Goal: Task Accomplishment & Management: Complete application form

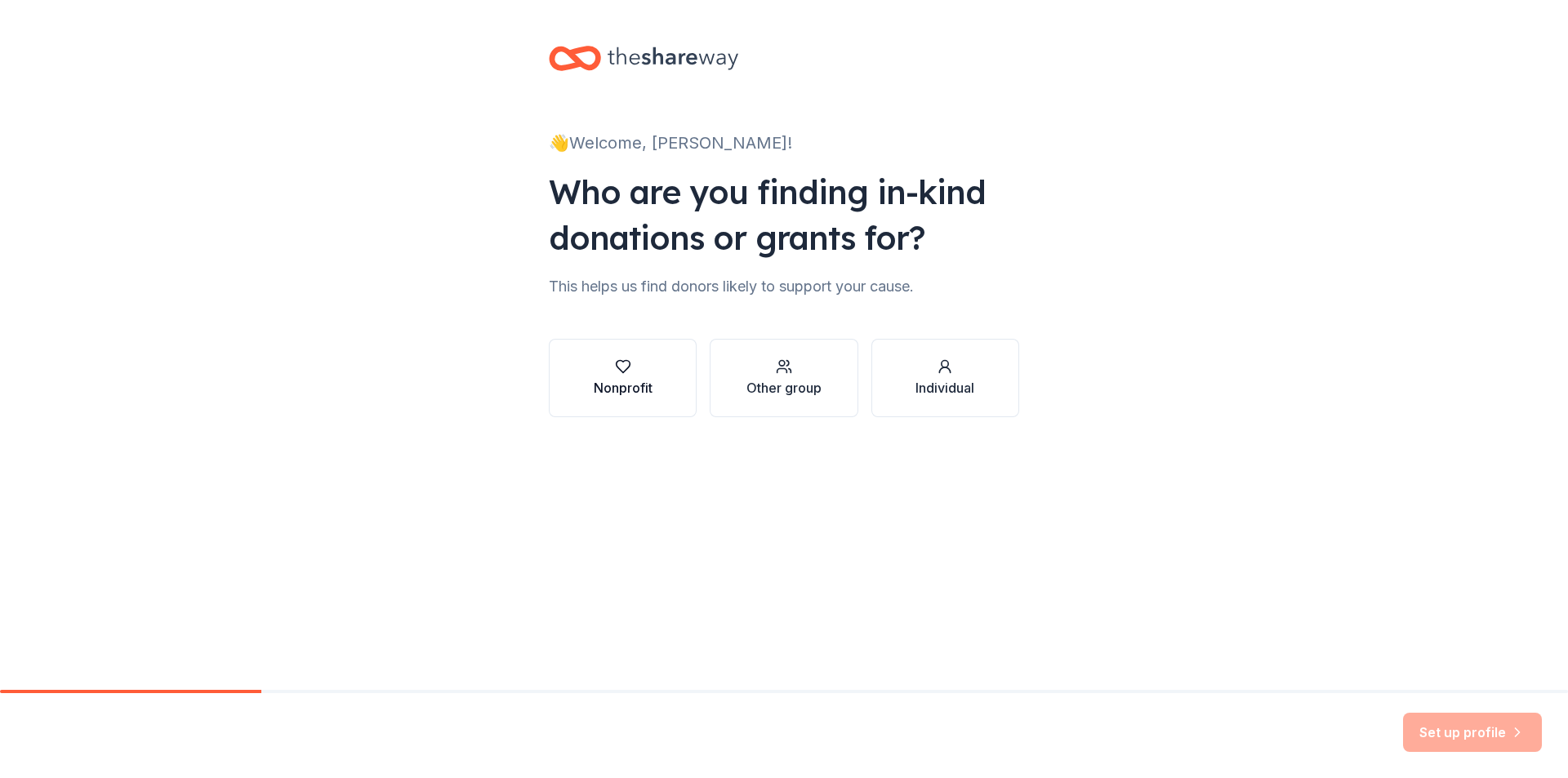
click at [635, 369] on div "button" at bounding box center [623, 366] width 59 height 16
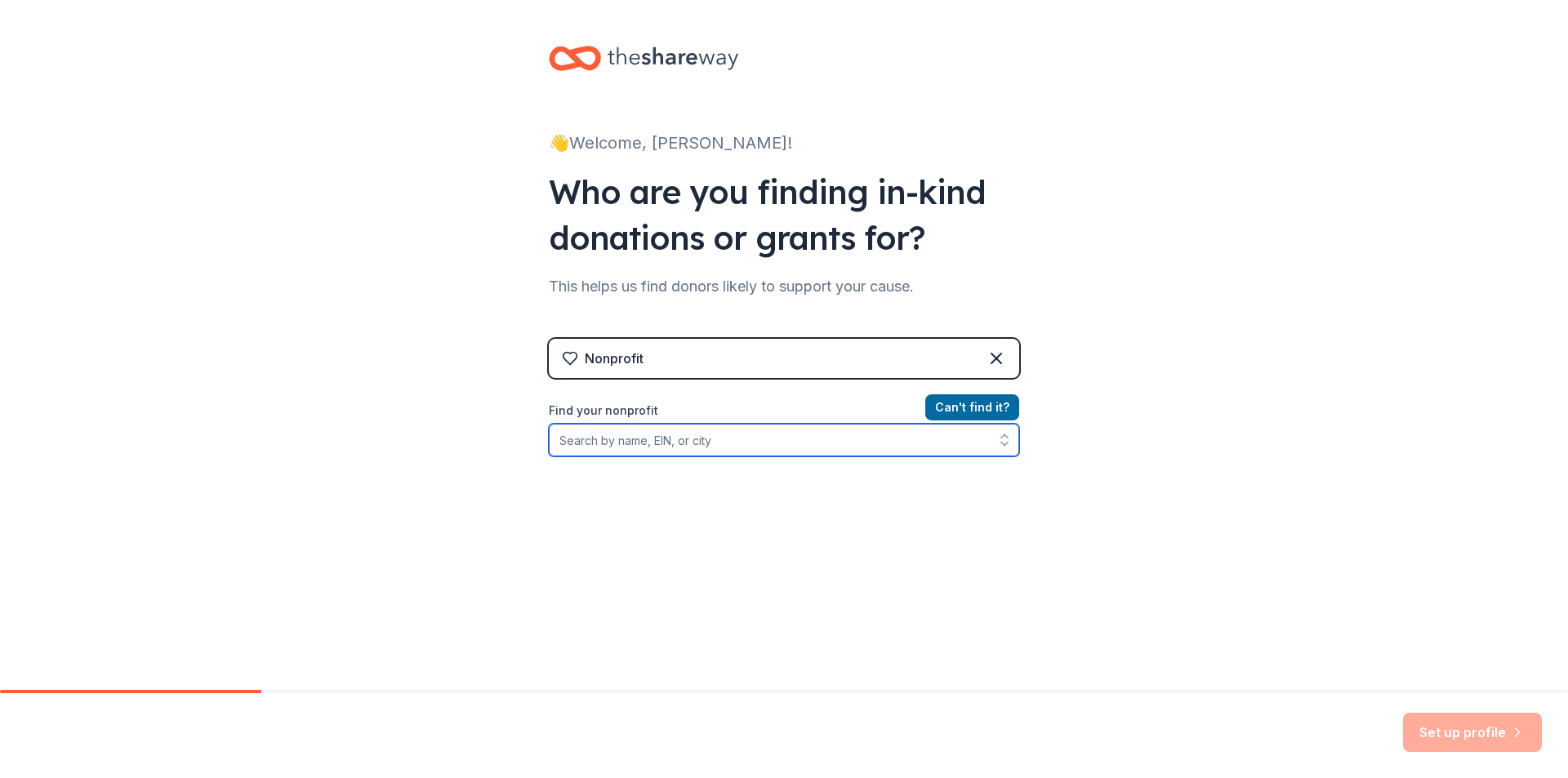
click at [690, 449] on input "Find your nonprofit" at bounding box center [784, 440] width 470 height 32
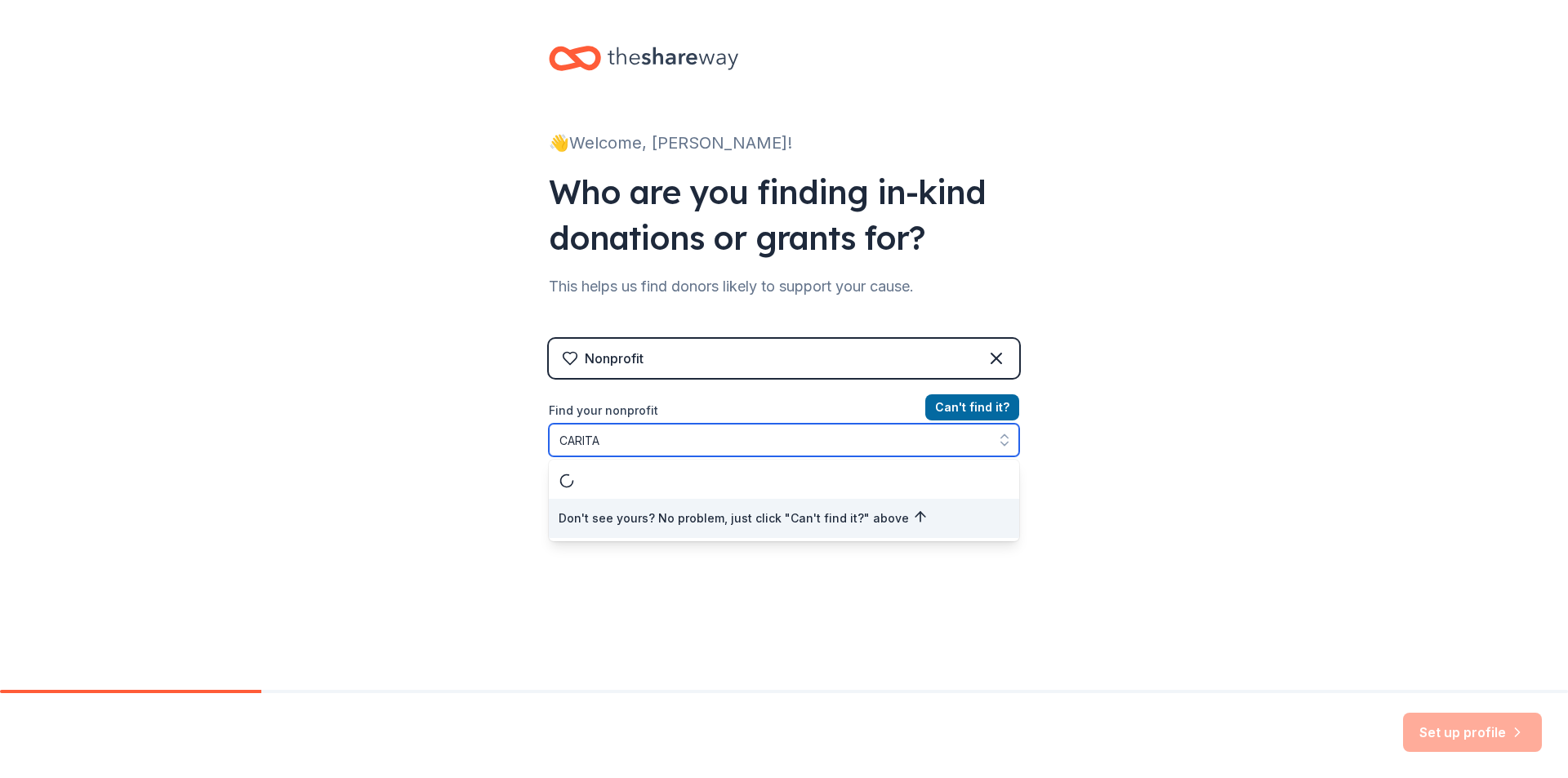
type input "CARITAS"
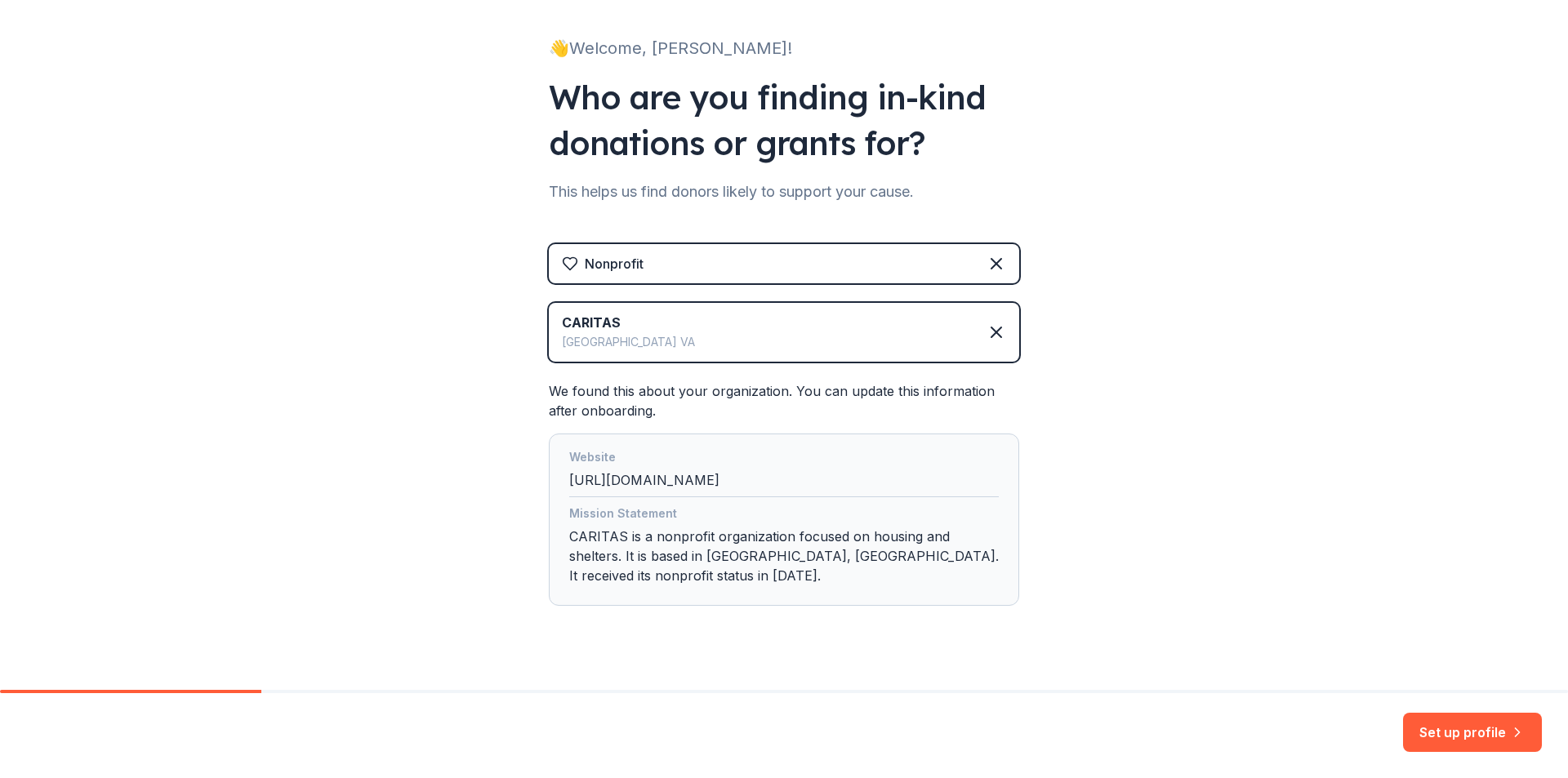
scroll to position [102, 0]
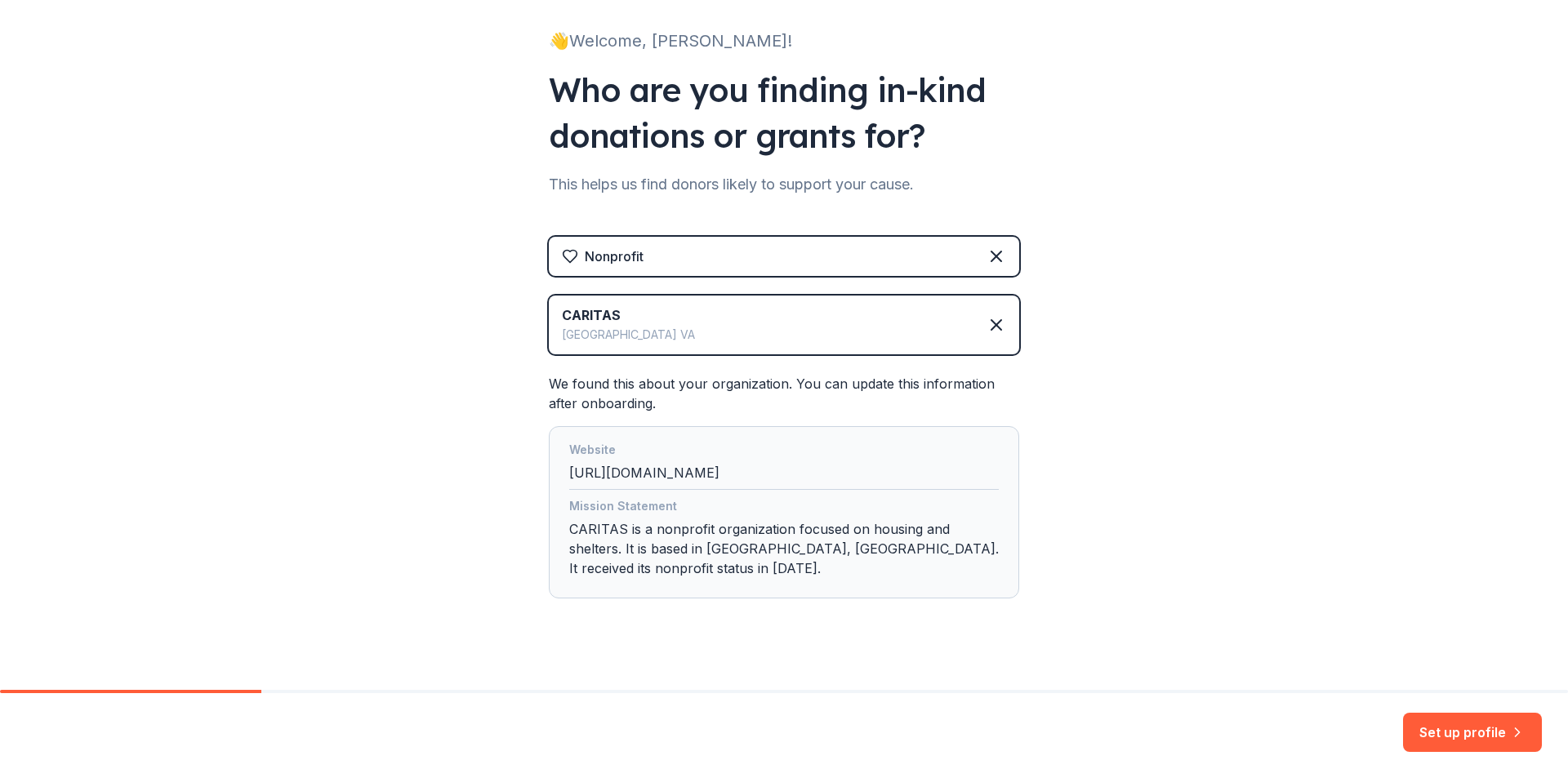
click at [639, 537] on div "Mission Statement CARITAS is a nonprofit organization focused on housing and sh…" at bounding box center [784, 541] width 430 height 88
drag, startPoint x: 570, startPoint y: 527, endPoint x: 646, endPoint y: 535, distance: 76.4
click at [646, 535] on div "Mission Statement CARITAS is a nonprofit organization focused on housing and sh…" at bounding box center [784, 541] width 430 height 88
click at [712, 542] on div "Mission Statement CARITAS is a nonprofit organization focused on housing and sh…" at bounding box center [784, 541] width 430 height 88
click at [1442, 727] on button "Set up profile" at bounding box center [1472, 732] width 139 height 39
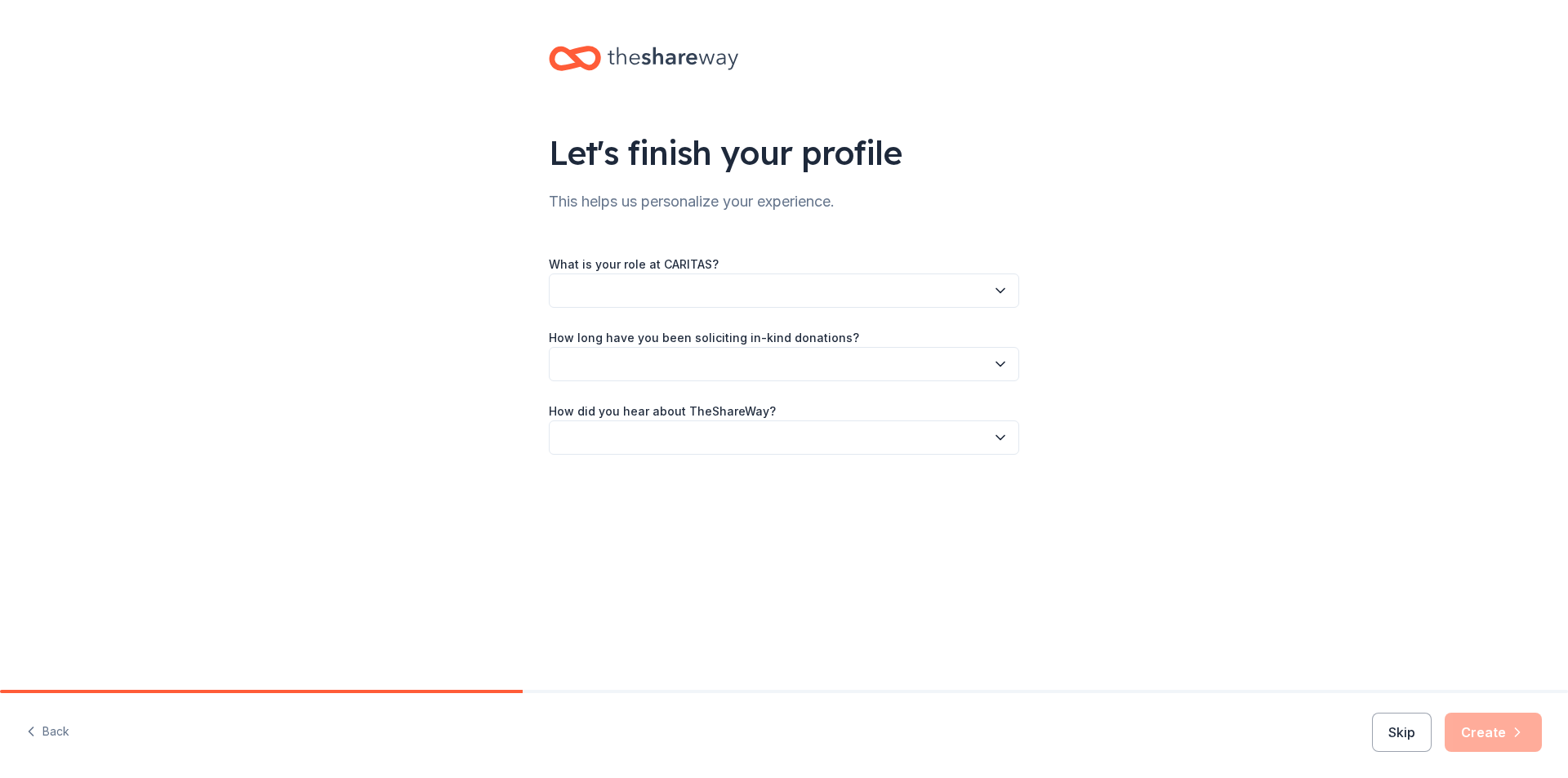
click at [655, 299] on button "button" at bounding box center [784, 291] width 470 height 34
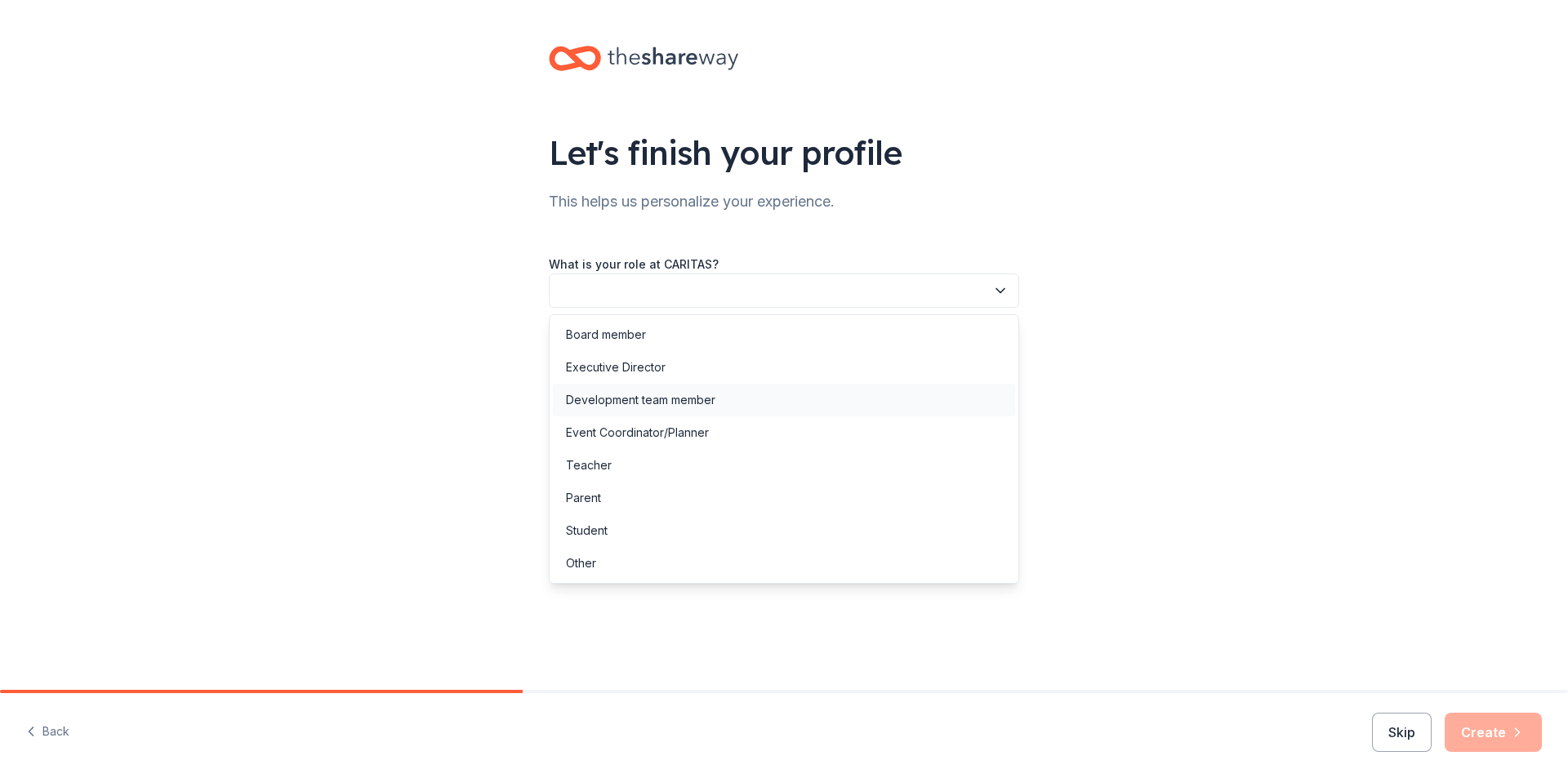
click at [650, 398] on div "Development team member" at bounding box center [641, 400] width 150 height 20
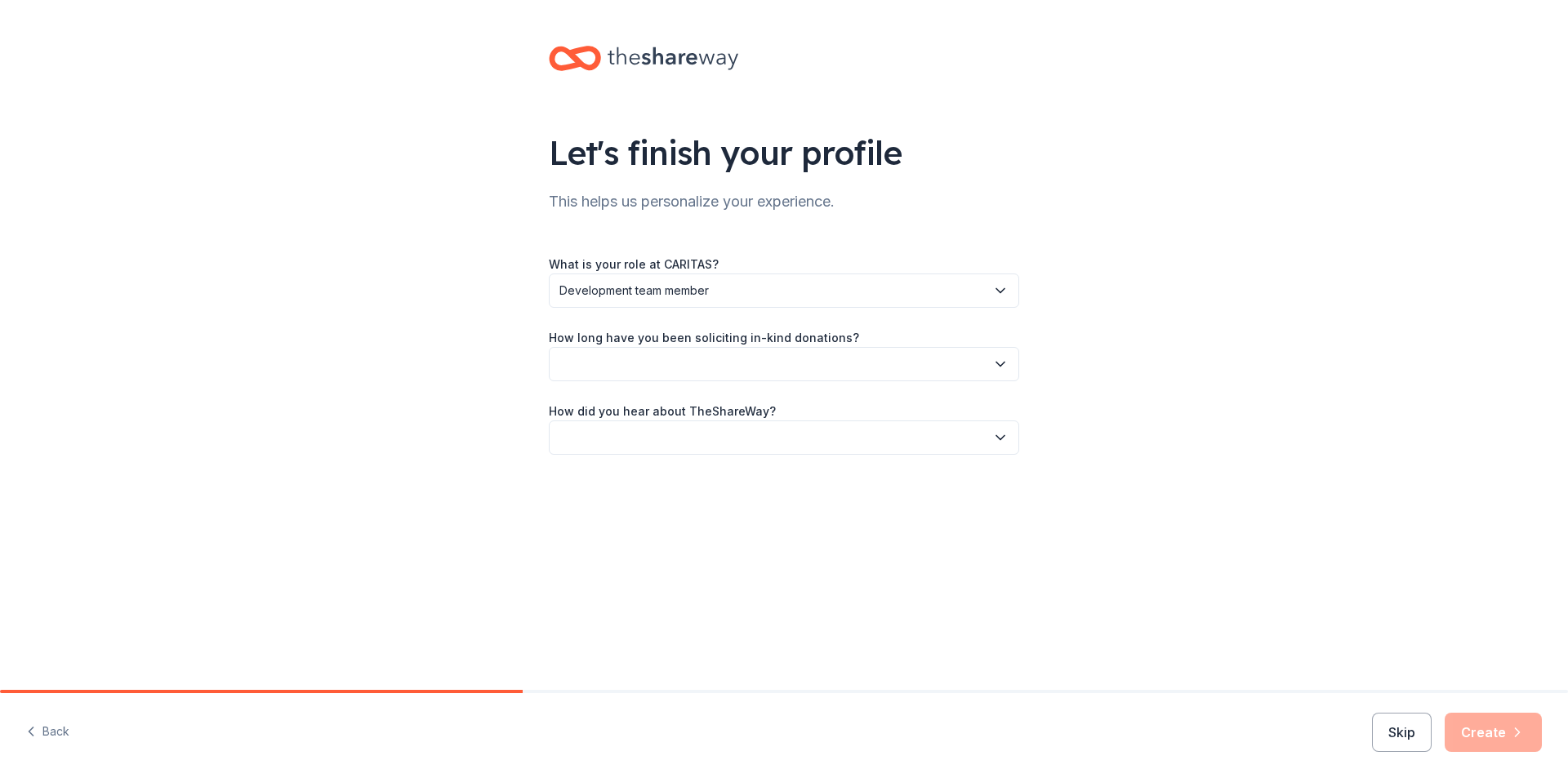
click at [636, 364] on button "button" at bounding box center [784, 364] width 470 height 34
click at [621, 438] on div "1 to 2 years" at bounding box center [597, 441] width 61 height 20
click at [649, 442] on button "button" at bounding box center [784, 438] width 470 height 34
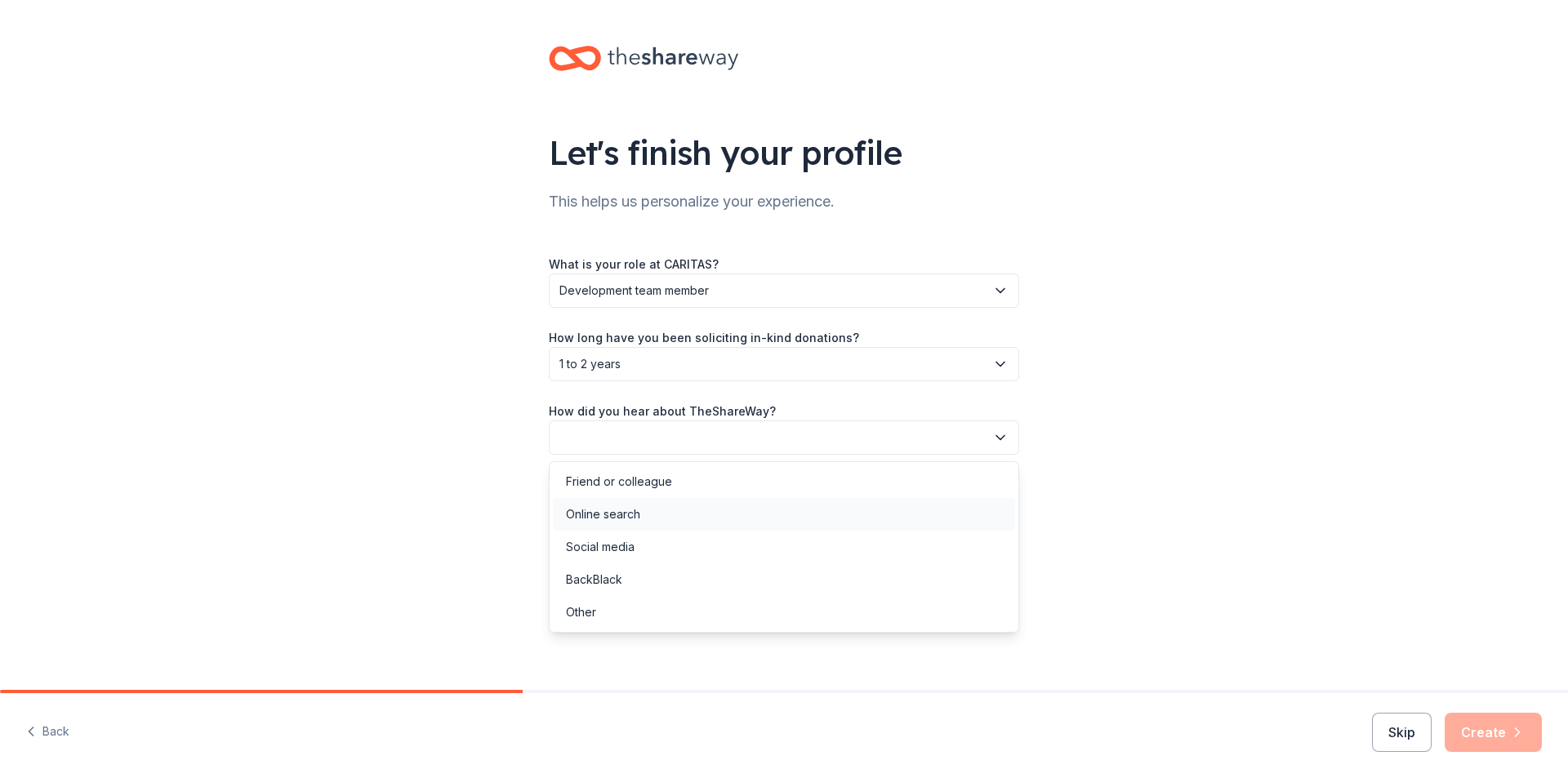
click at [641, 524] on div "Online search" at bounding box center [784, 514] width 462 height 32
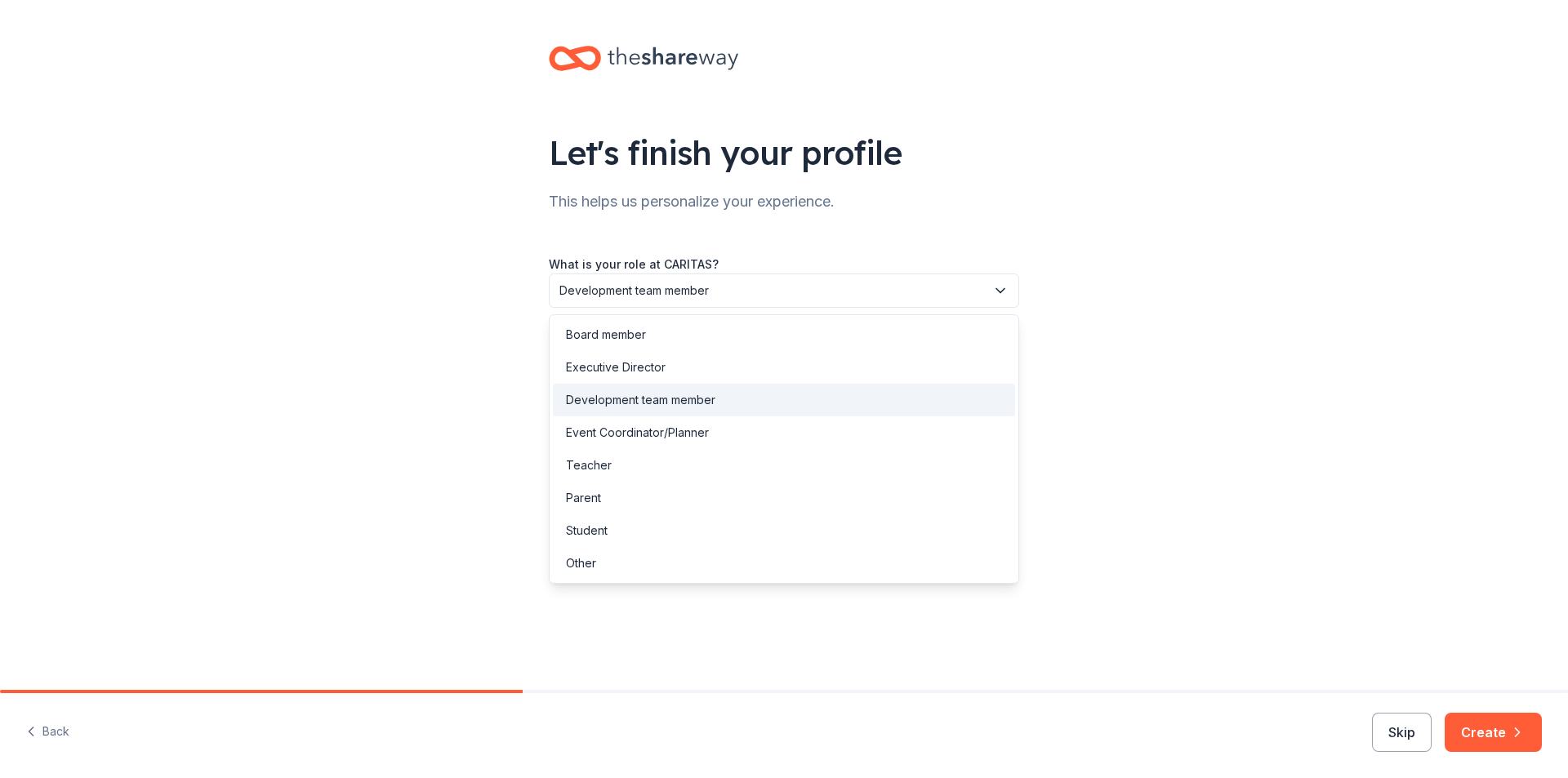
click at [587, 298] on span "Development team member" at bounding box center [773, 291] width 426 height 20
click at [609, 398] on div "Development team member" at bounding box center [641, 400] width 150 height 20
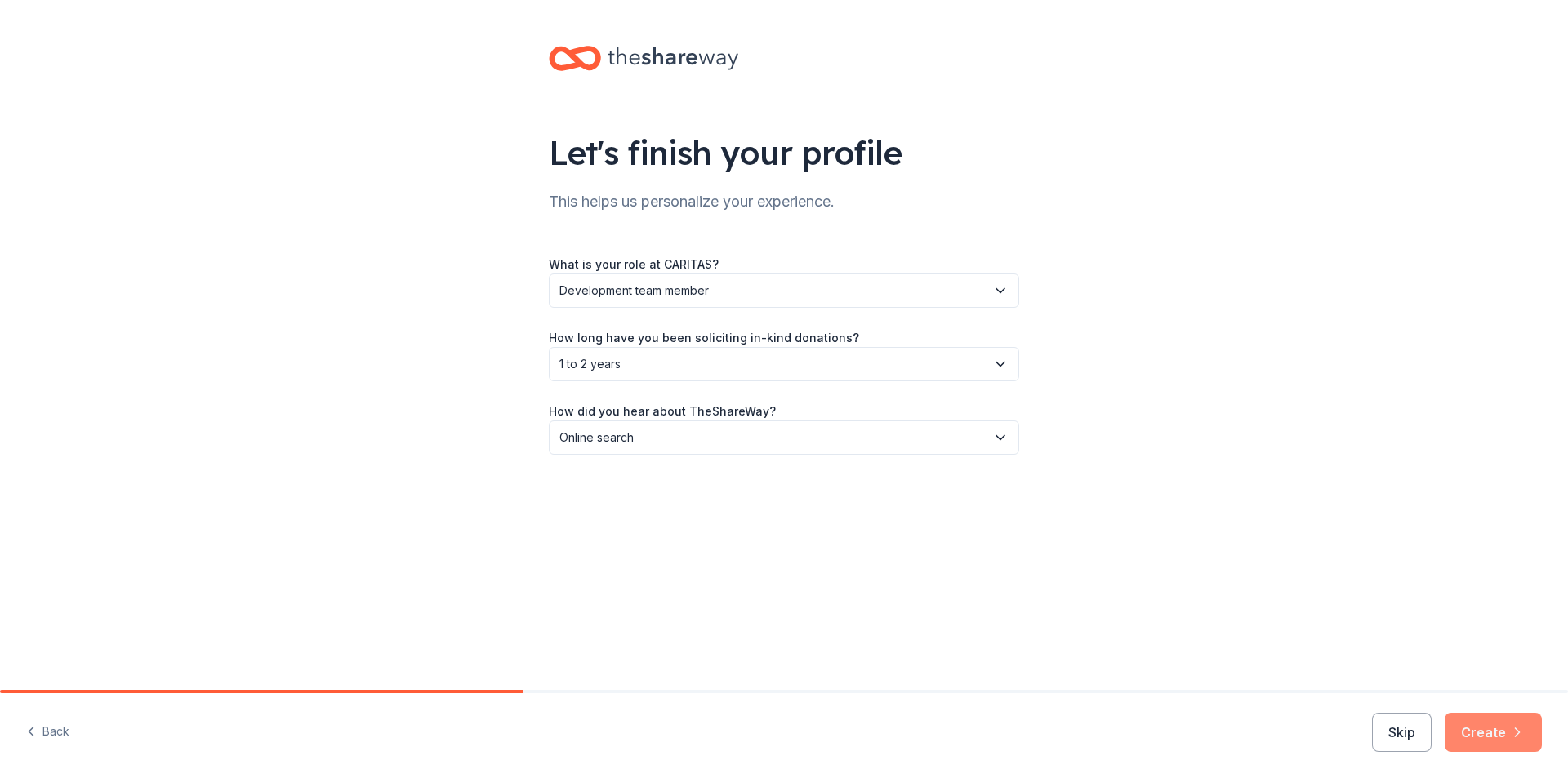
click at [1480, 727] on button "Create" at bounding box center [1493, 732] width 97 height 39
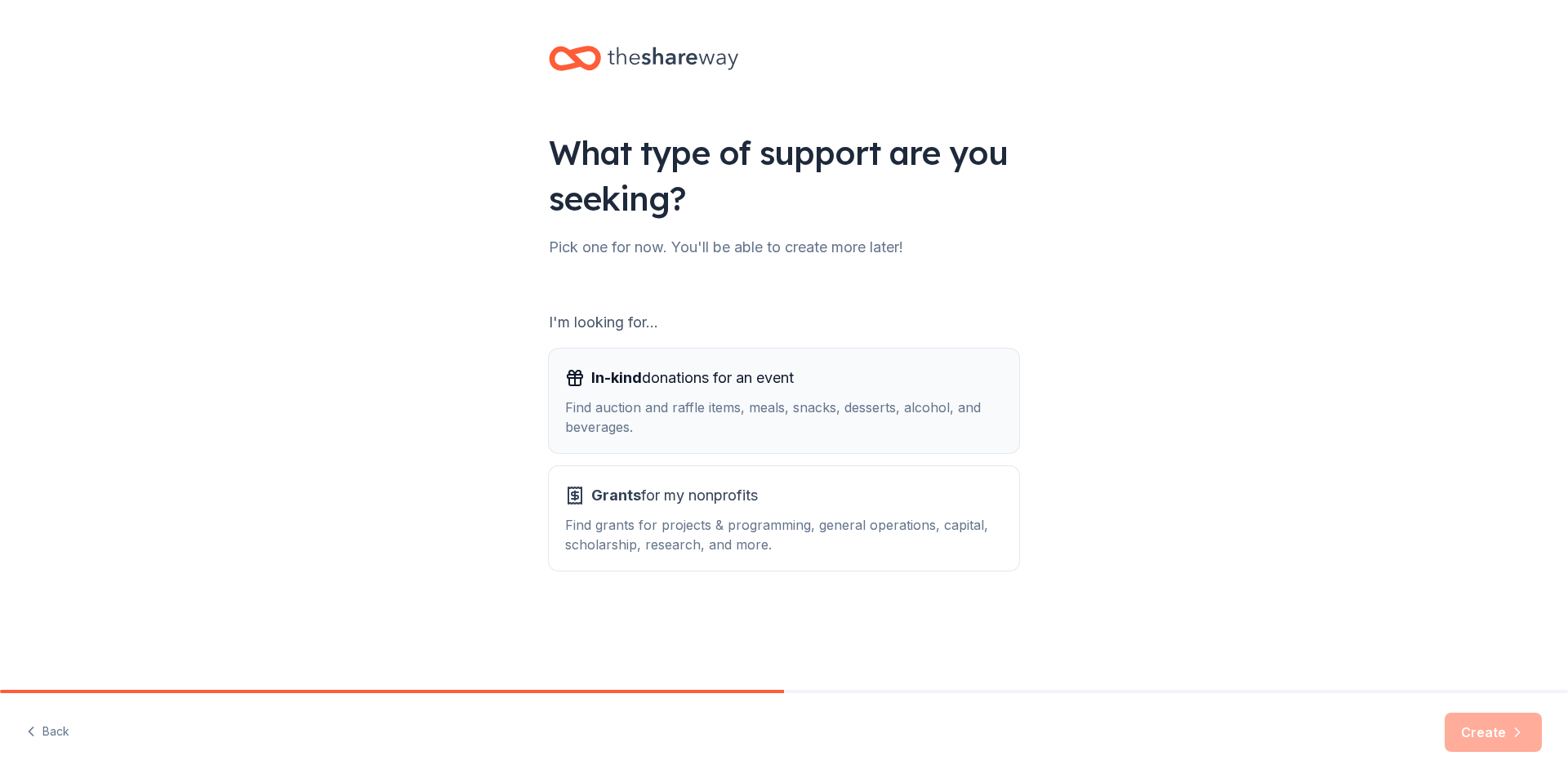
click at [690, 407] on div "Find auction and raffle items, meals, snacks, desserts, alcohol, and beverages." at bounding box center [784, 417] width 438 height 39
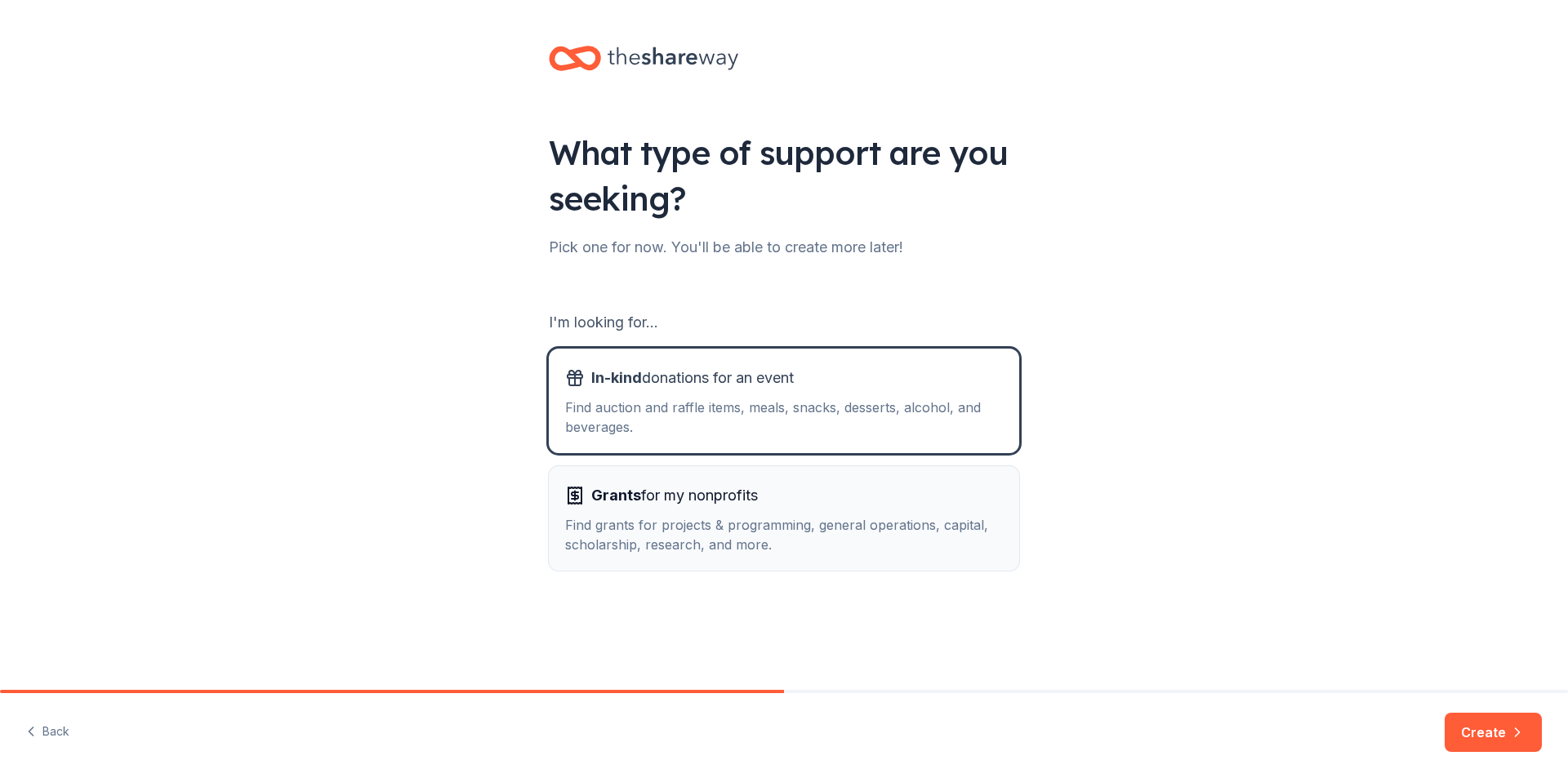
click at [680, 493] on span "Grants for my nonprofits" at bounding box center [674, 496] width 167 height 26
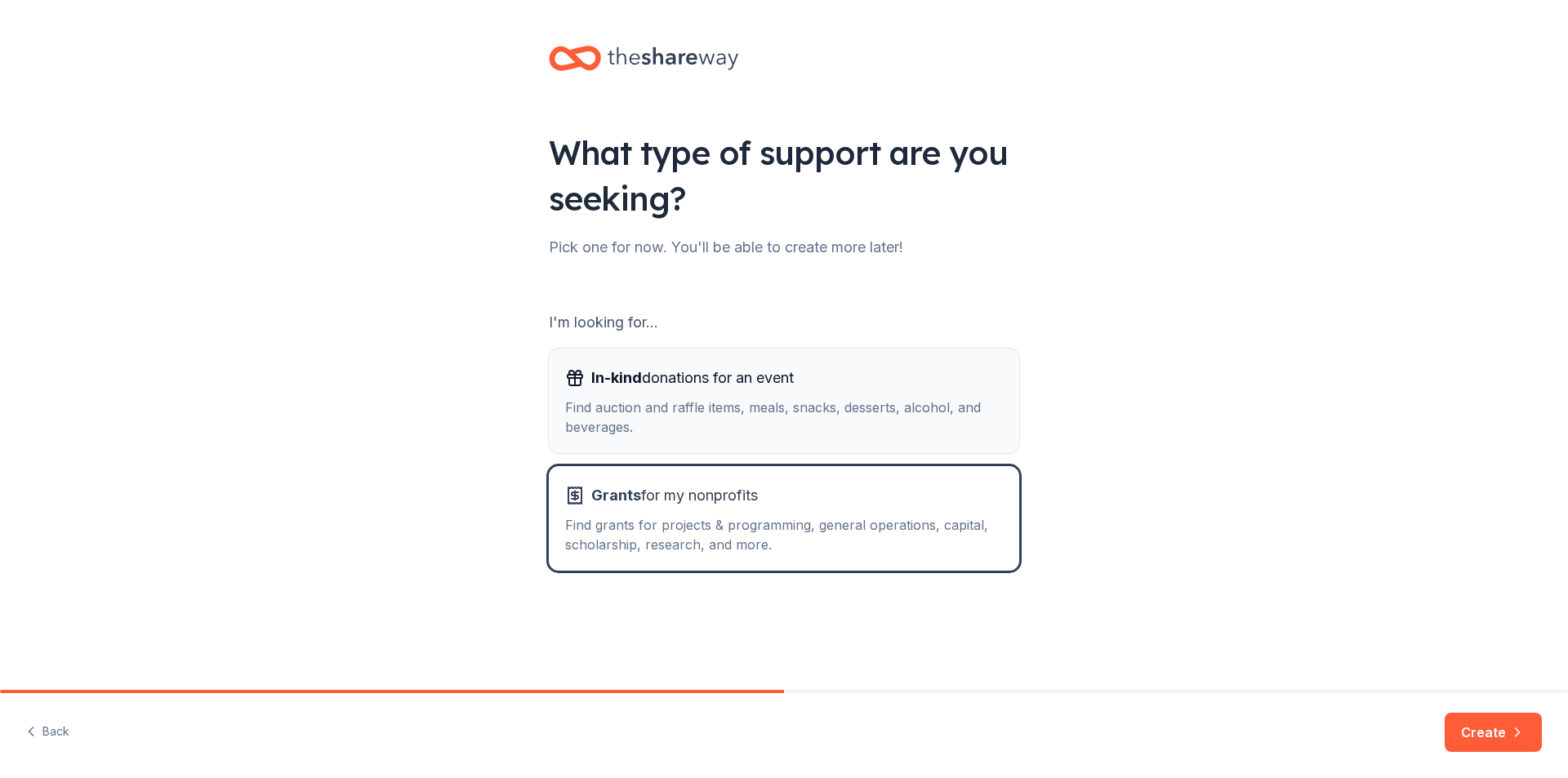
click at [921, 400] on div "Find auction and raffle items, meals, snacks, desserts, alcohol, and beverages." at bounding box center [784, 417] width 438 height 39
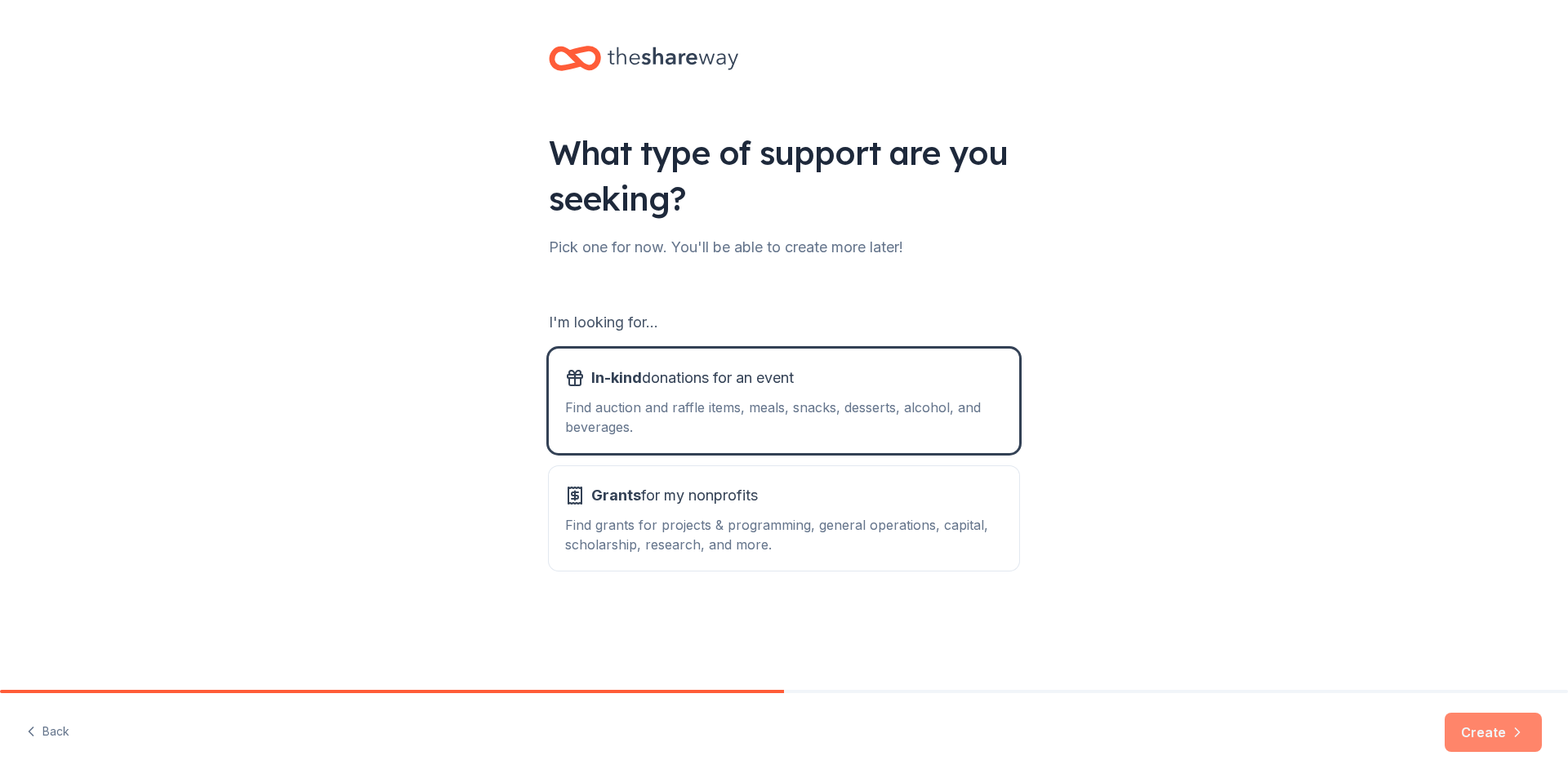
click at [1489, 731] on button "Create" at bounding box center [1493, 732] width 97 height 39
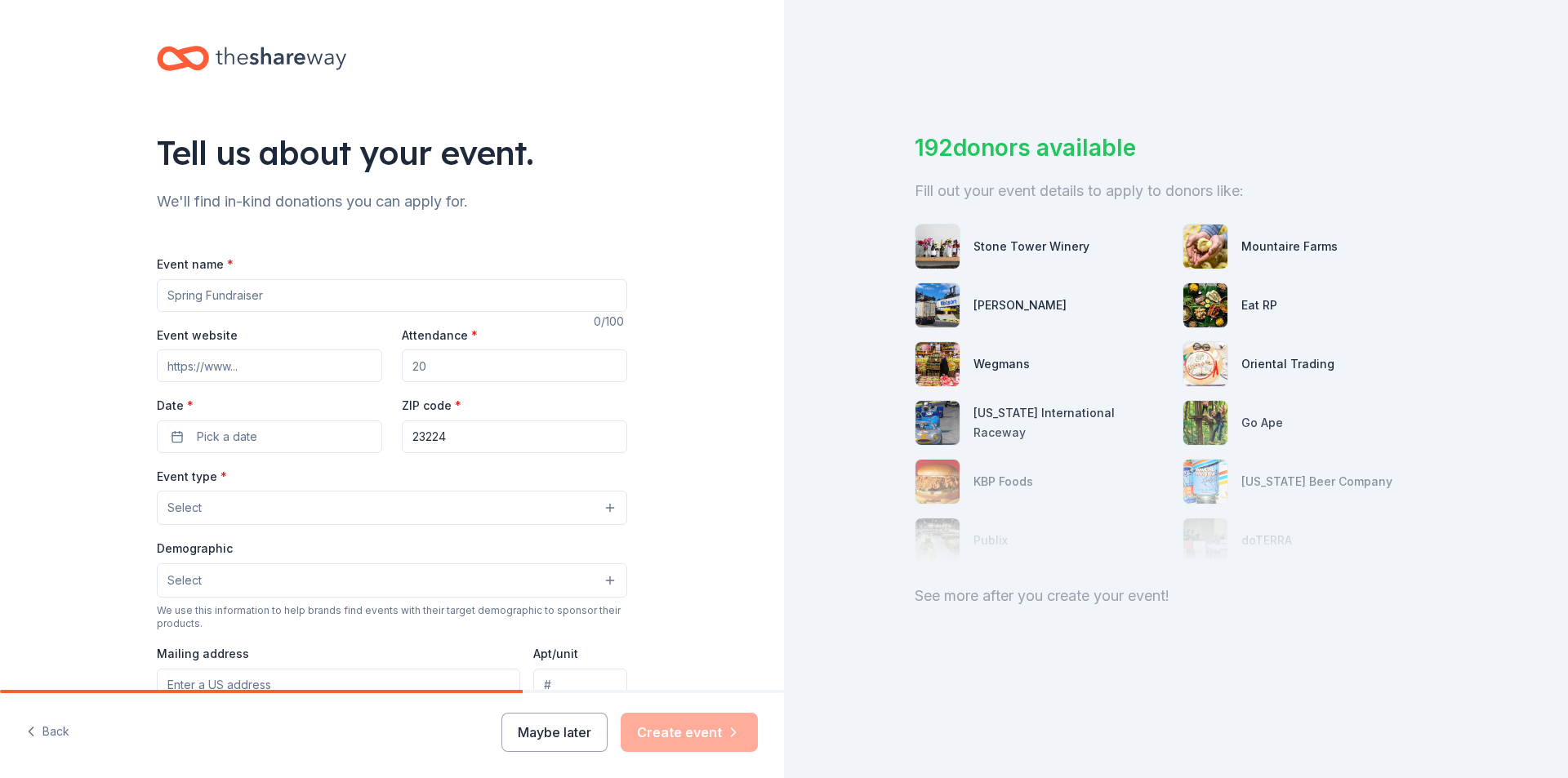
click at [206, 303] on input "Event name *" at bounding box center [392, 295] width 470 height 32
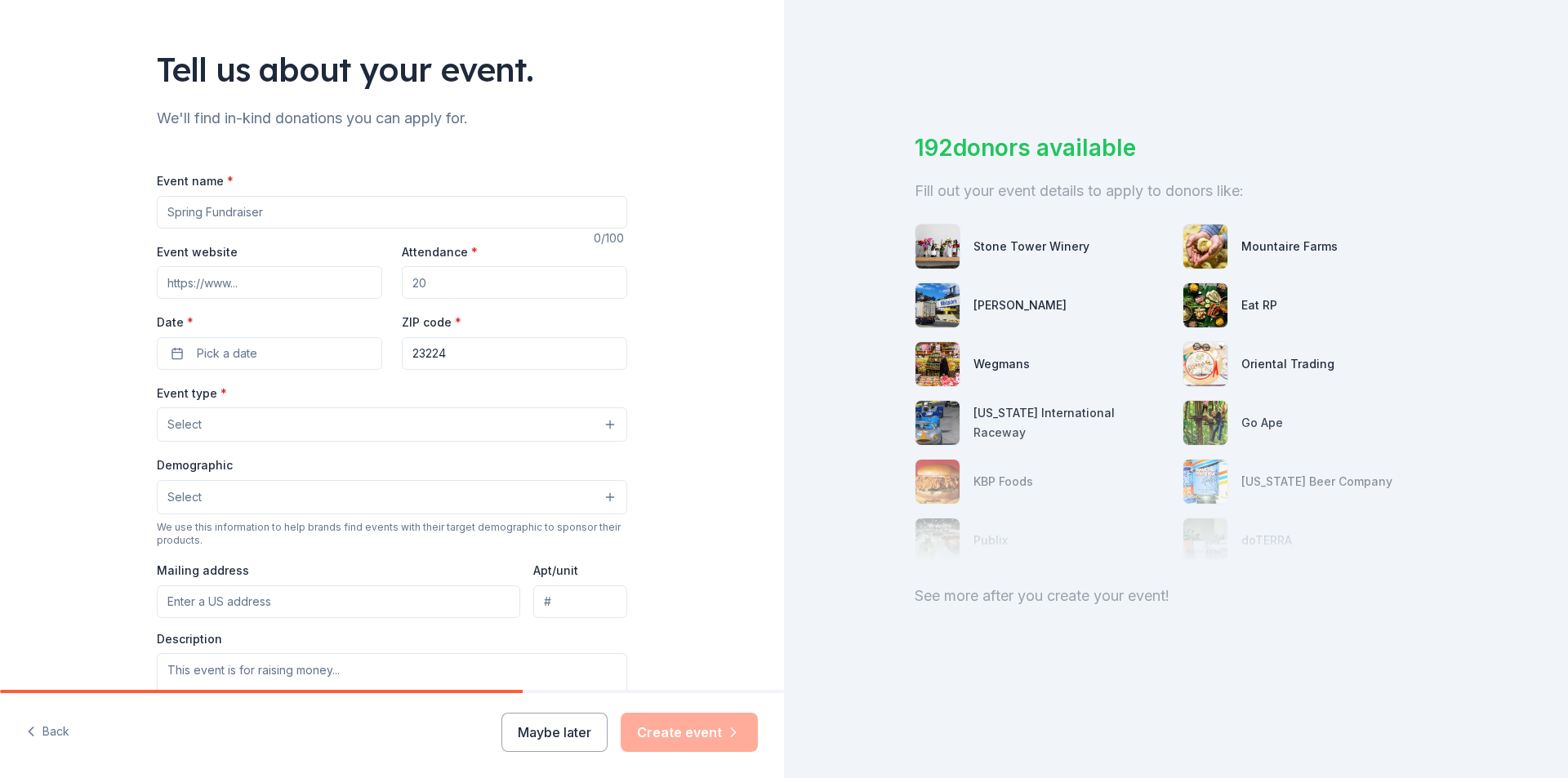
scroll to position [70, 0]
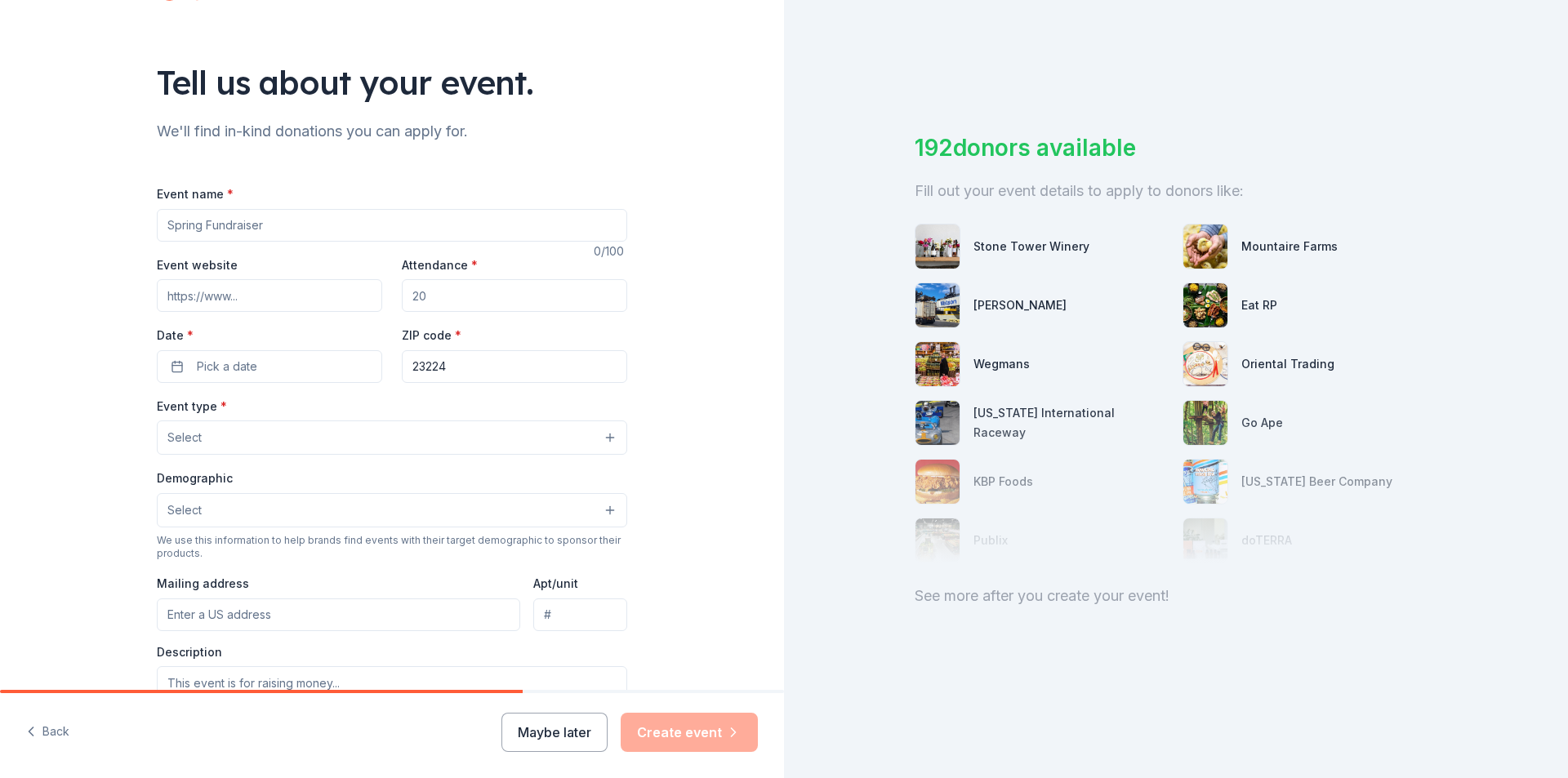
click at [178, 298] on input "Event website" at bounding box center [270, 295] width 226 height 32
type input "[DOMAIN_NAME]"
click at [230, 366] on span "Pick a date" at bounding box center [227, 366] width 60 height 20
click at [448, 311] on input "Attendance *" at bounding box center [515, 295] width 226 height 32
click at [259, 358] on button "Pick a date" at bounding box center [270, 366] width 226 height 32
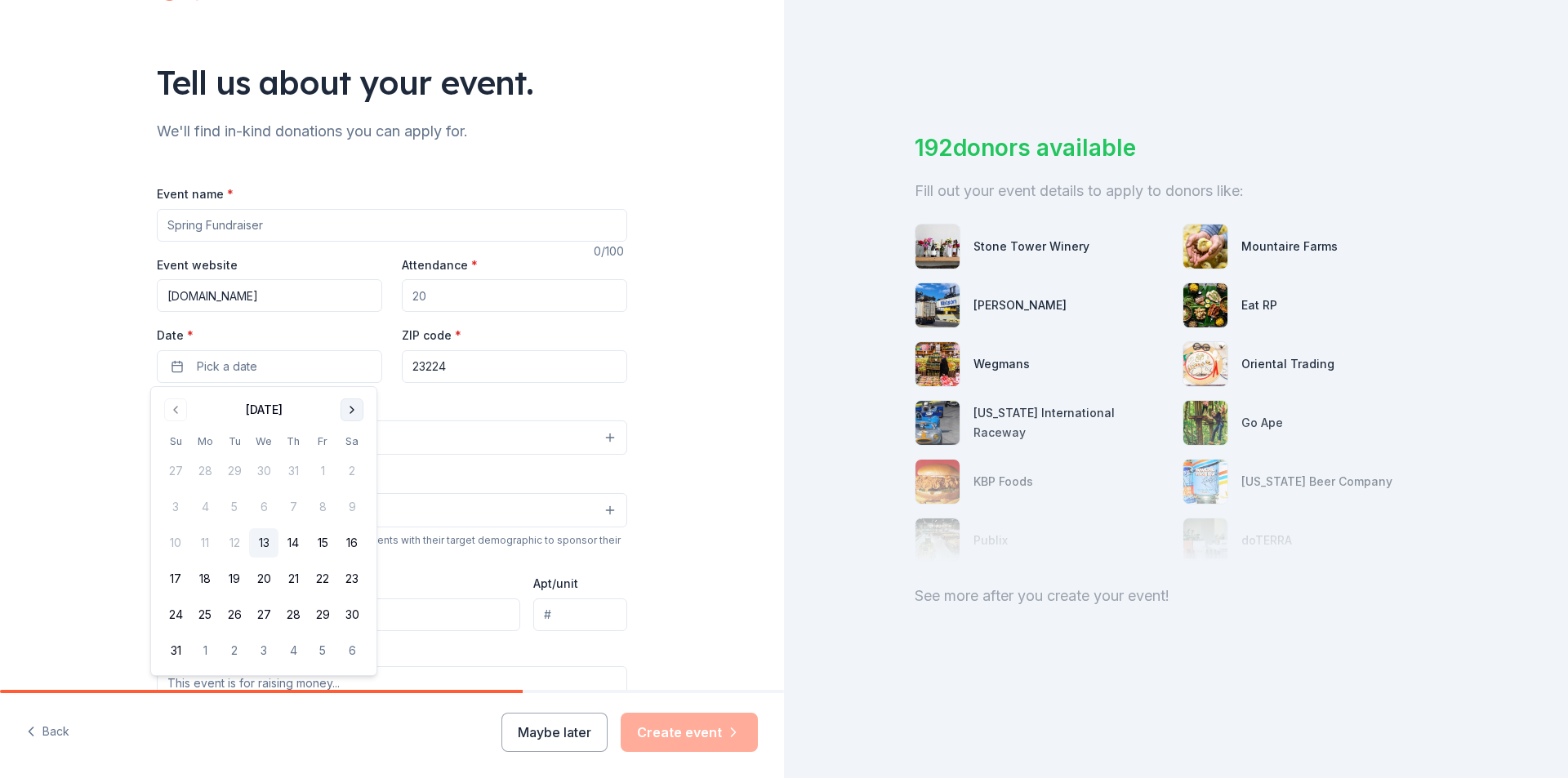
click at [357, 405] on button "Go to next month" at bounding box center [351, 409] width 23 height 23
click at [326, 585] on button "26" at bounding box center [322, 579] width 30 height 30
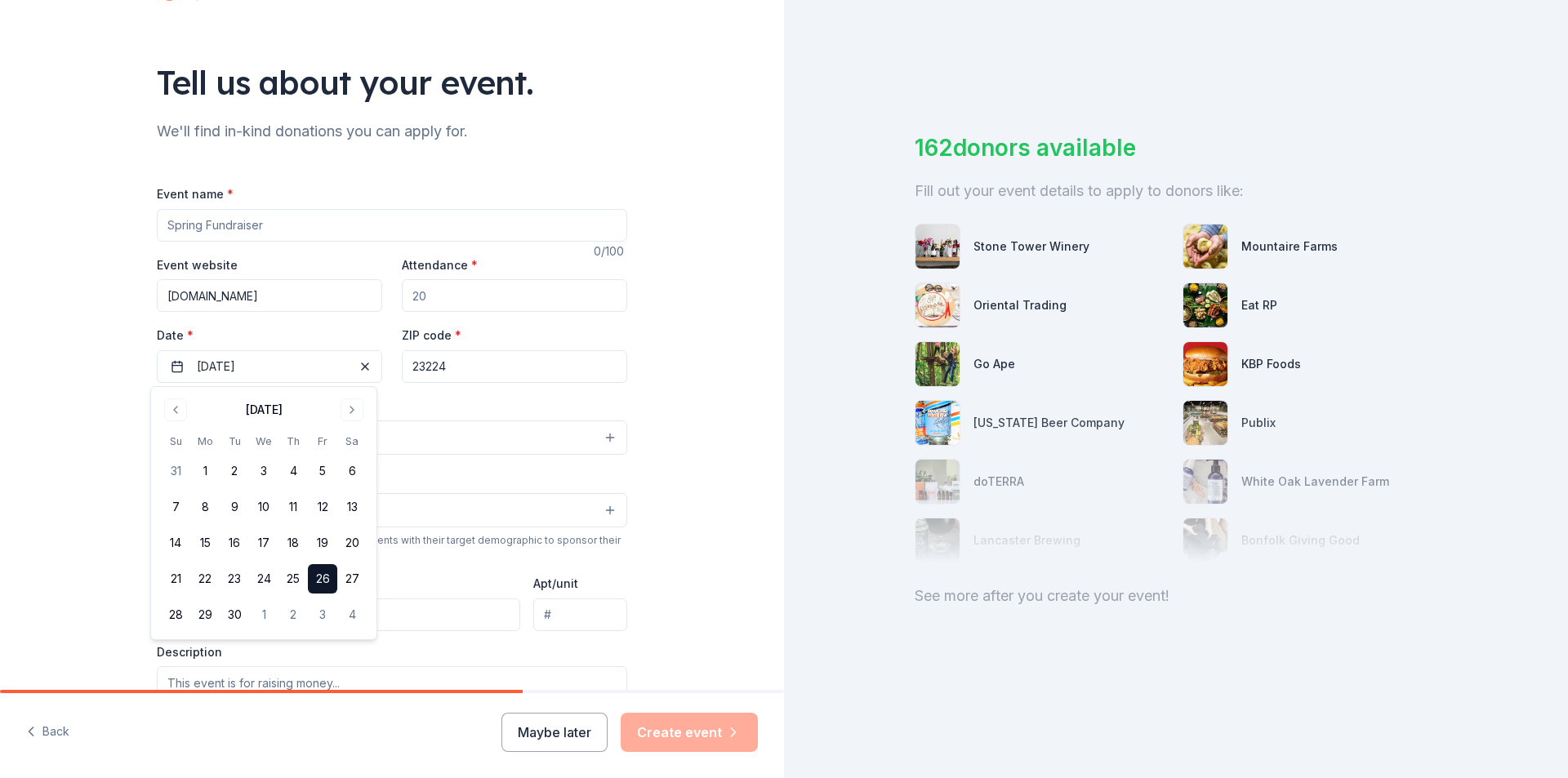
click at [636, 329] on div "Tell us about your event. We'll find in-kind donations you can apply for. Event…" at bounding box center [392, 473] width 523 height 1087
click at [220, 432] on button "Select" at bounding box center [392, 438] width 470 height 34
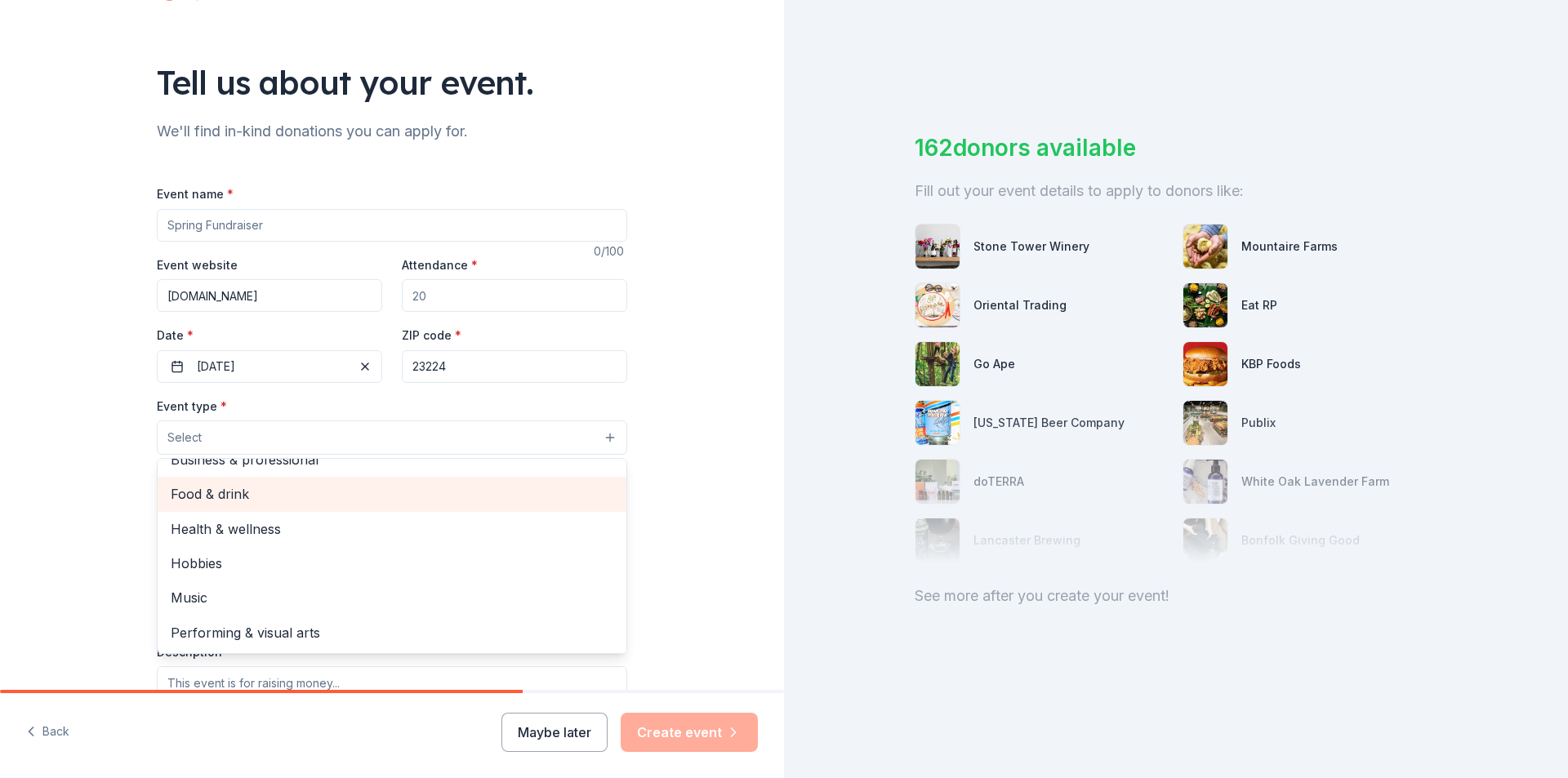
click at [232, 492] on span "Food & drink" at bounding box center [392, 495] width 442 height 22
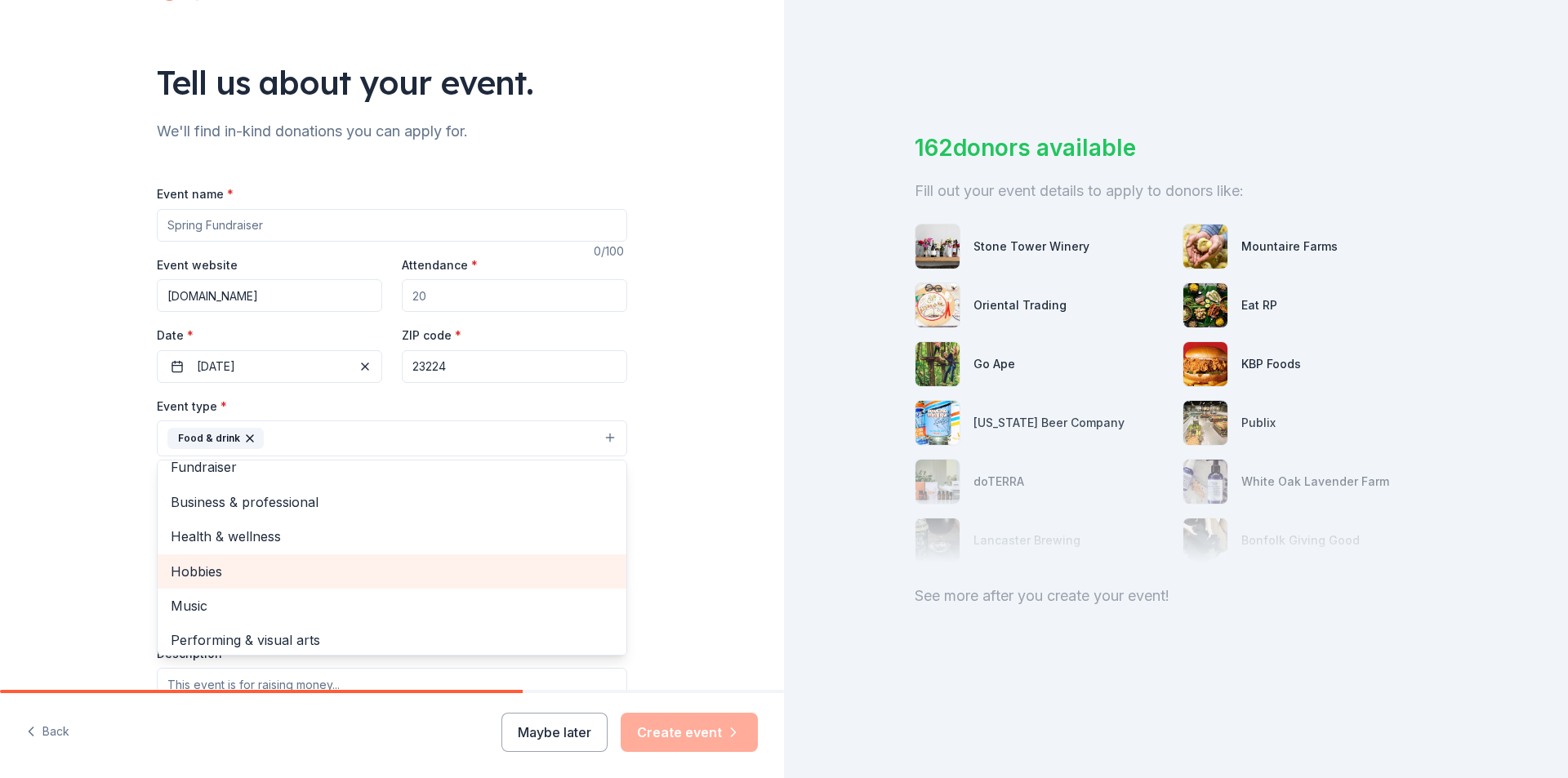
scroll to position [20, 0]
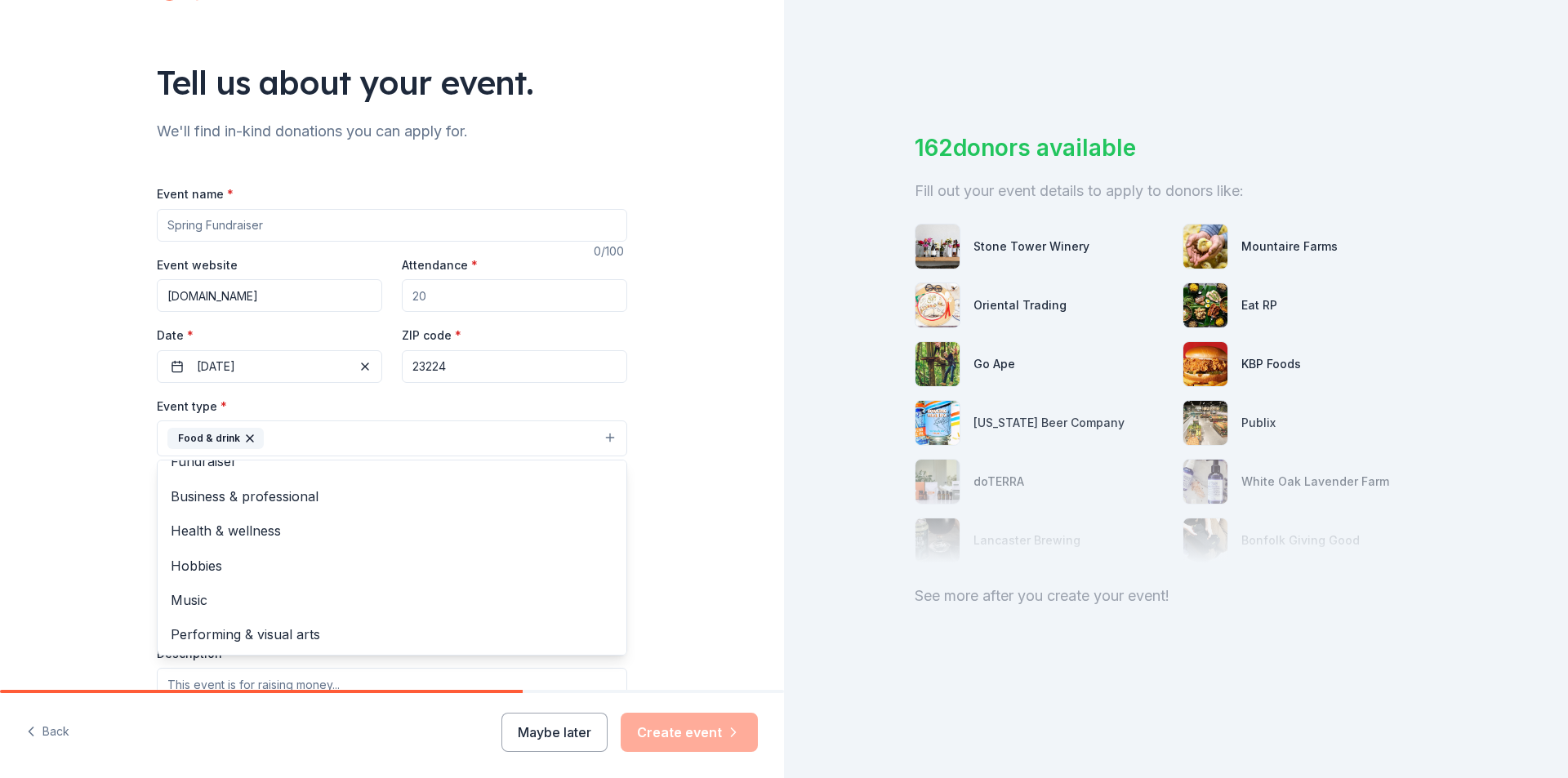
click at [689, 339] on div "Tell us about your event. We'll find in-kind donations you can apply for. Event…" at bounding box center [392, 474] width 784 height 1088
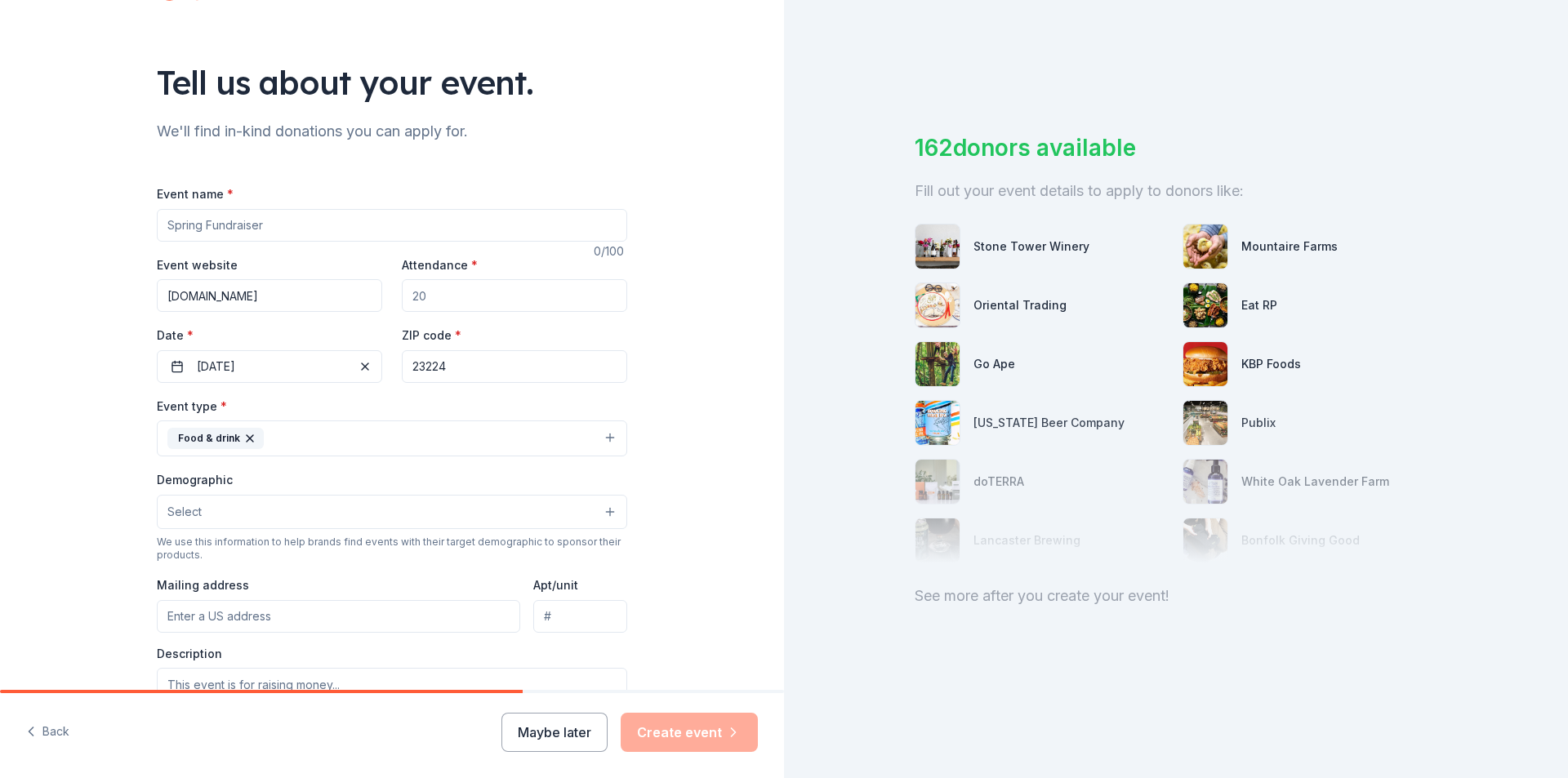
click at [222, 513] on button "Select" at bounding box center [392, 512] width 470 height 34
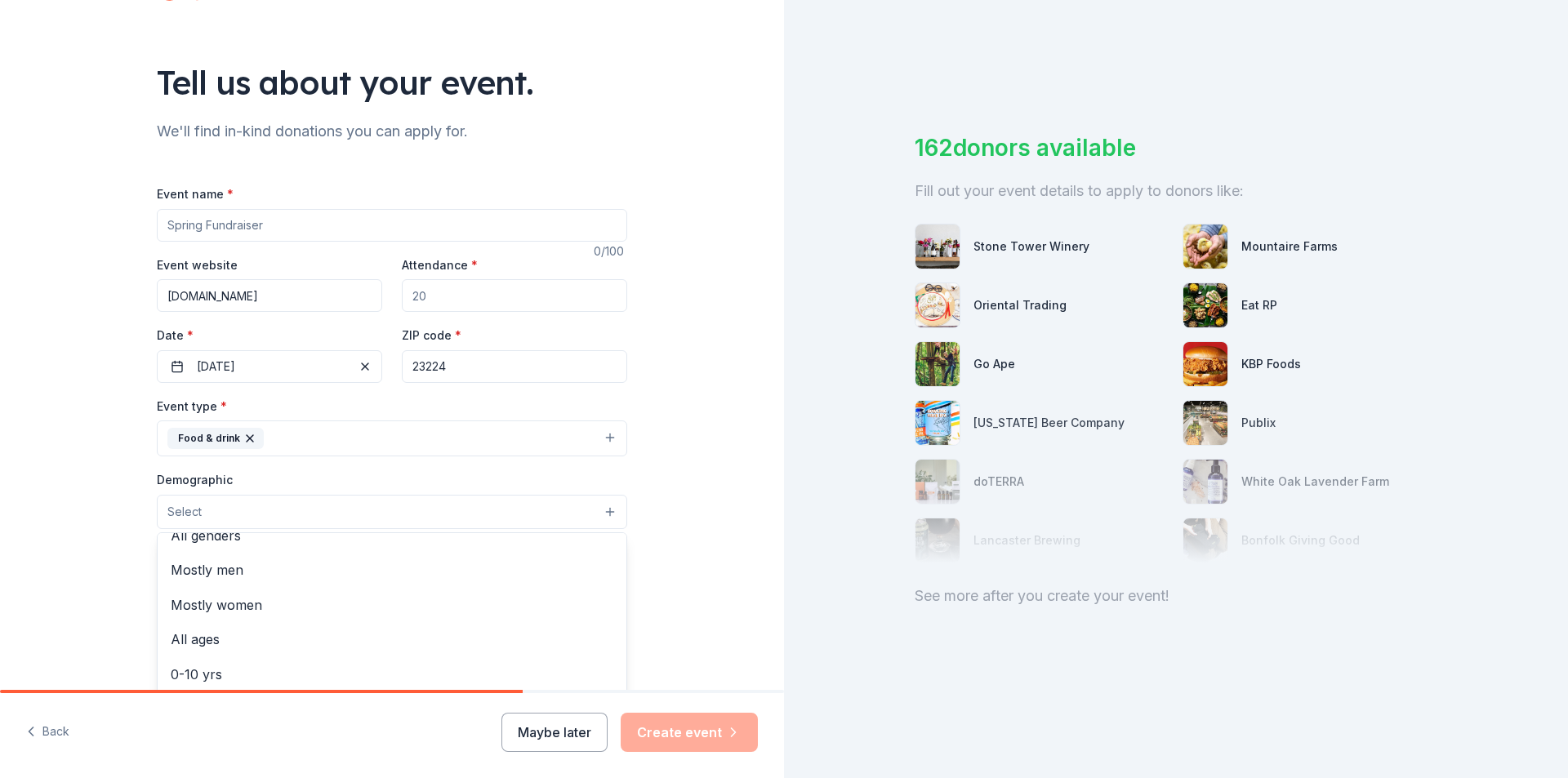
scroll to position [0, 0]
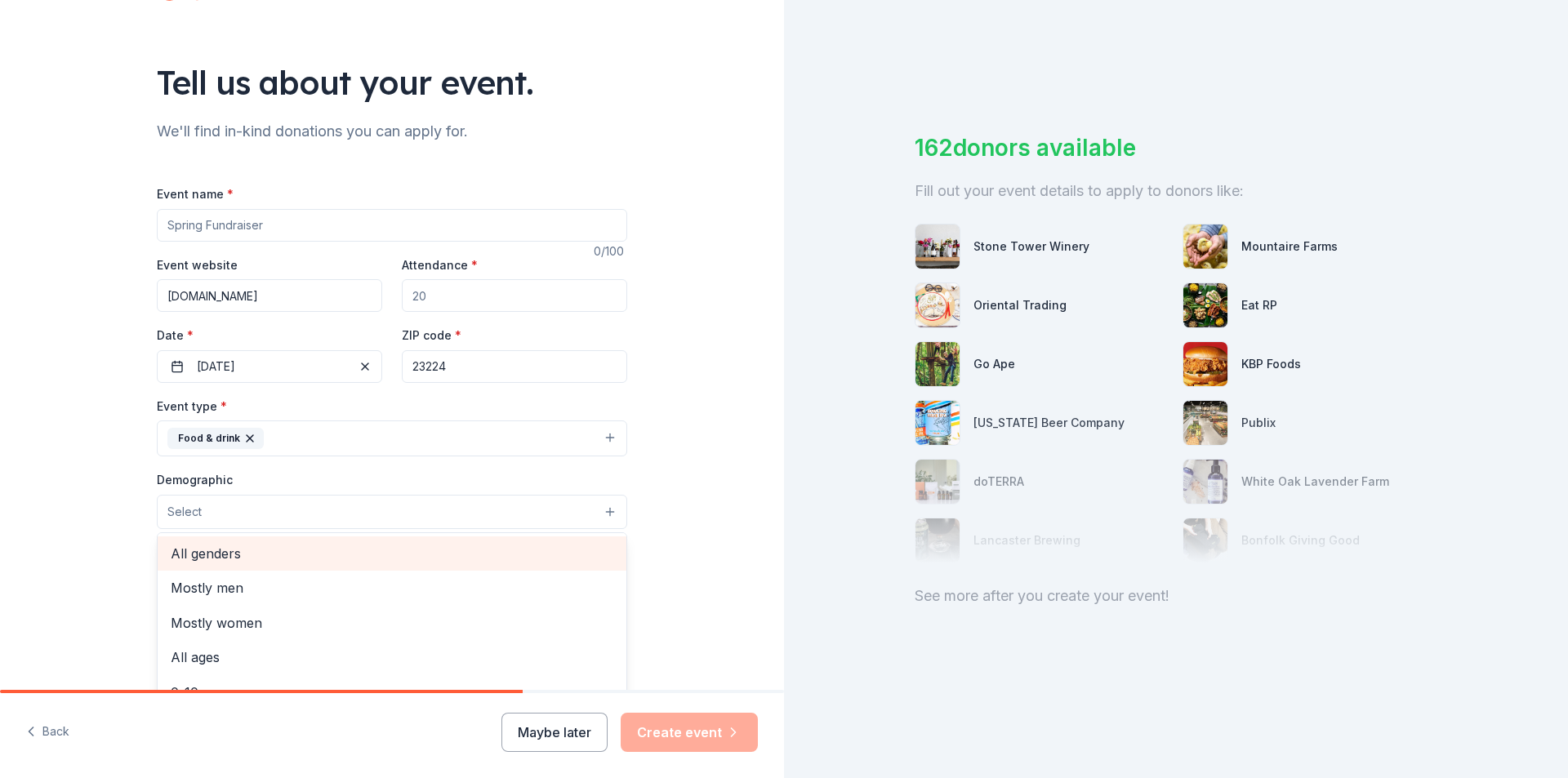
click at [220, 556] on span "All genders" at bounding box center [392, 554] width 442 height 22
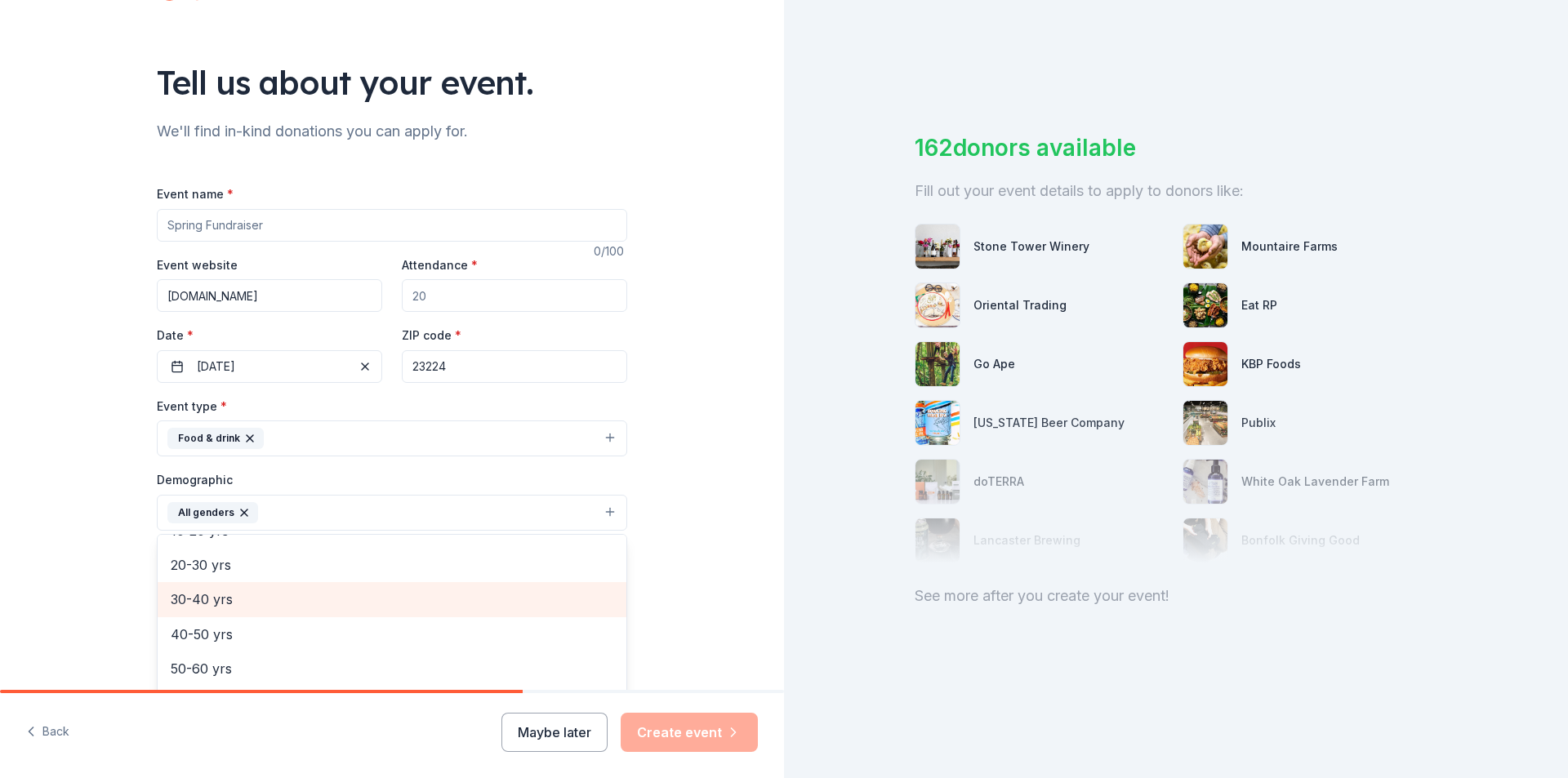
scroll to position [81, 0]
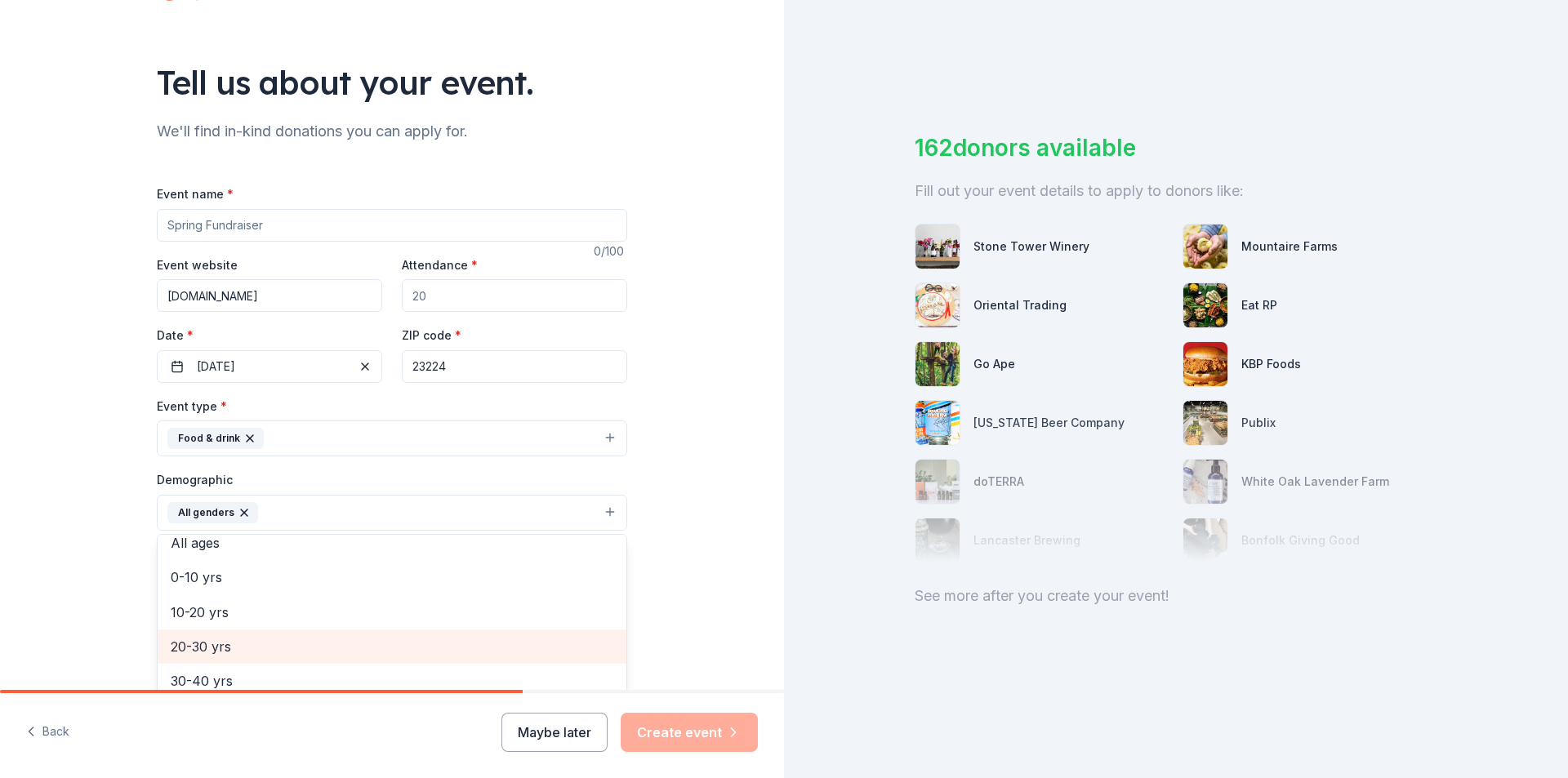
click at [222, 646] on span "20-30 yrs" at bounding box center [392, 647] width 442 height 22
click at [248, 657] on span "30-40 yrs" at bounding box center [392, 647] width 442 height 22
click at [243, 653] on span "40-50 yrs" at bounding box center [392, 647] width 442 height 22
click at [239, 653] on span "50-60 yrs" at bounding box center [392, 647] width 442 height 22
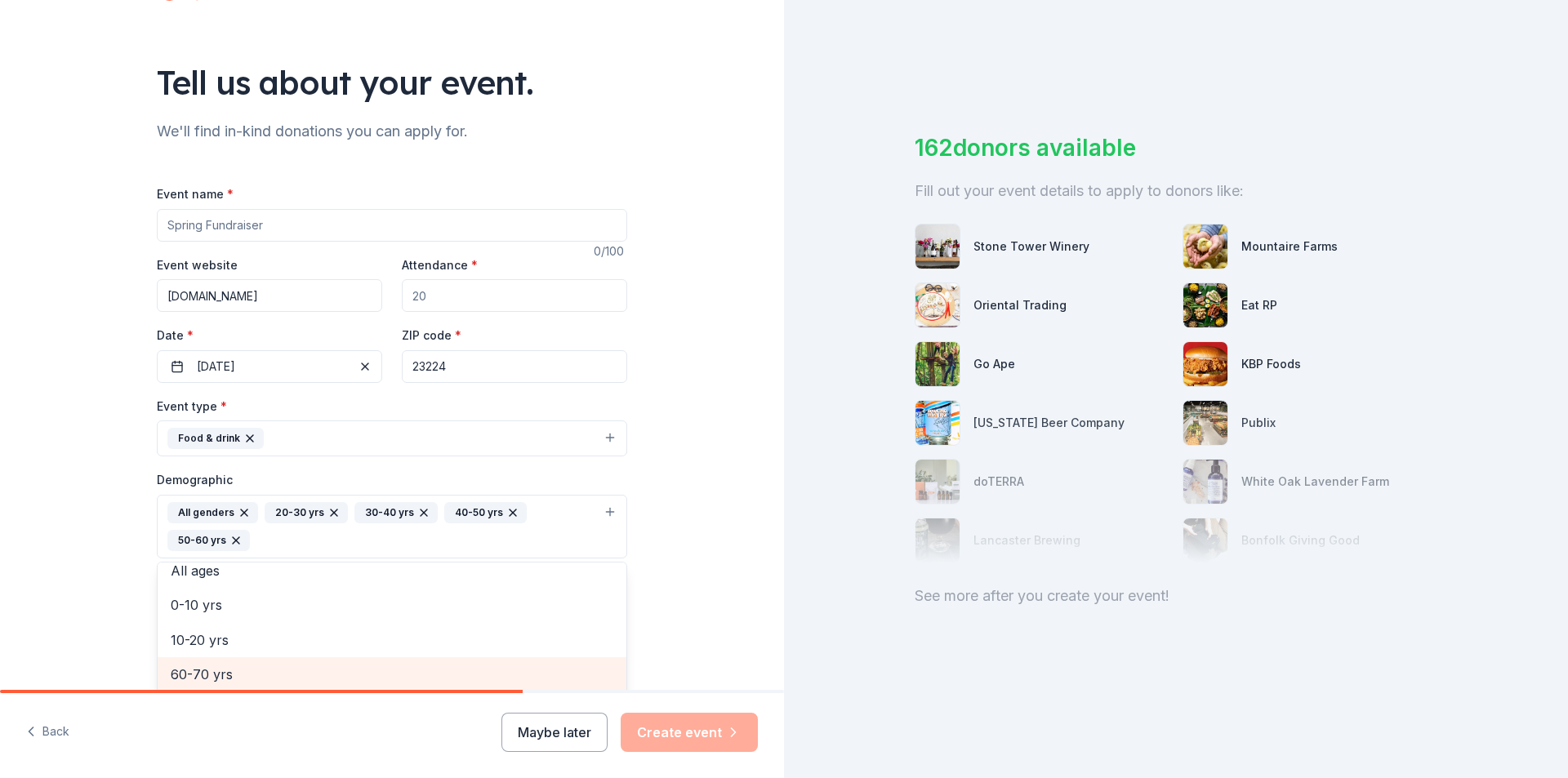
click at [245, 673] on span "60-70 yrs" at bounding box center [392, 675] width 442 height 22
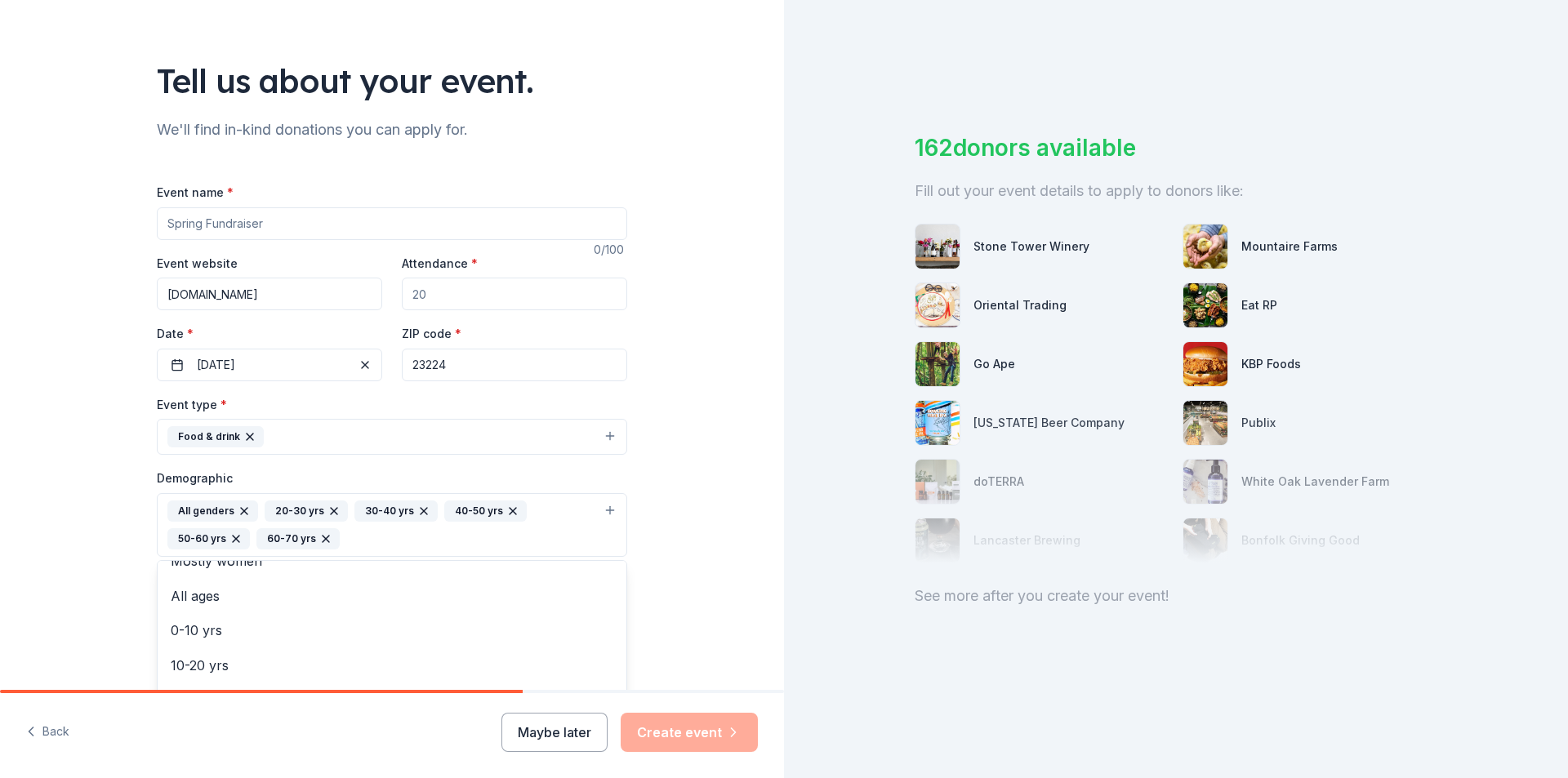
click at [108, 603] on div "Tell us about your event. We'll find in-kind donations you can apply for. Event…" at bounding box center [392, 486] width 784 height 1118
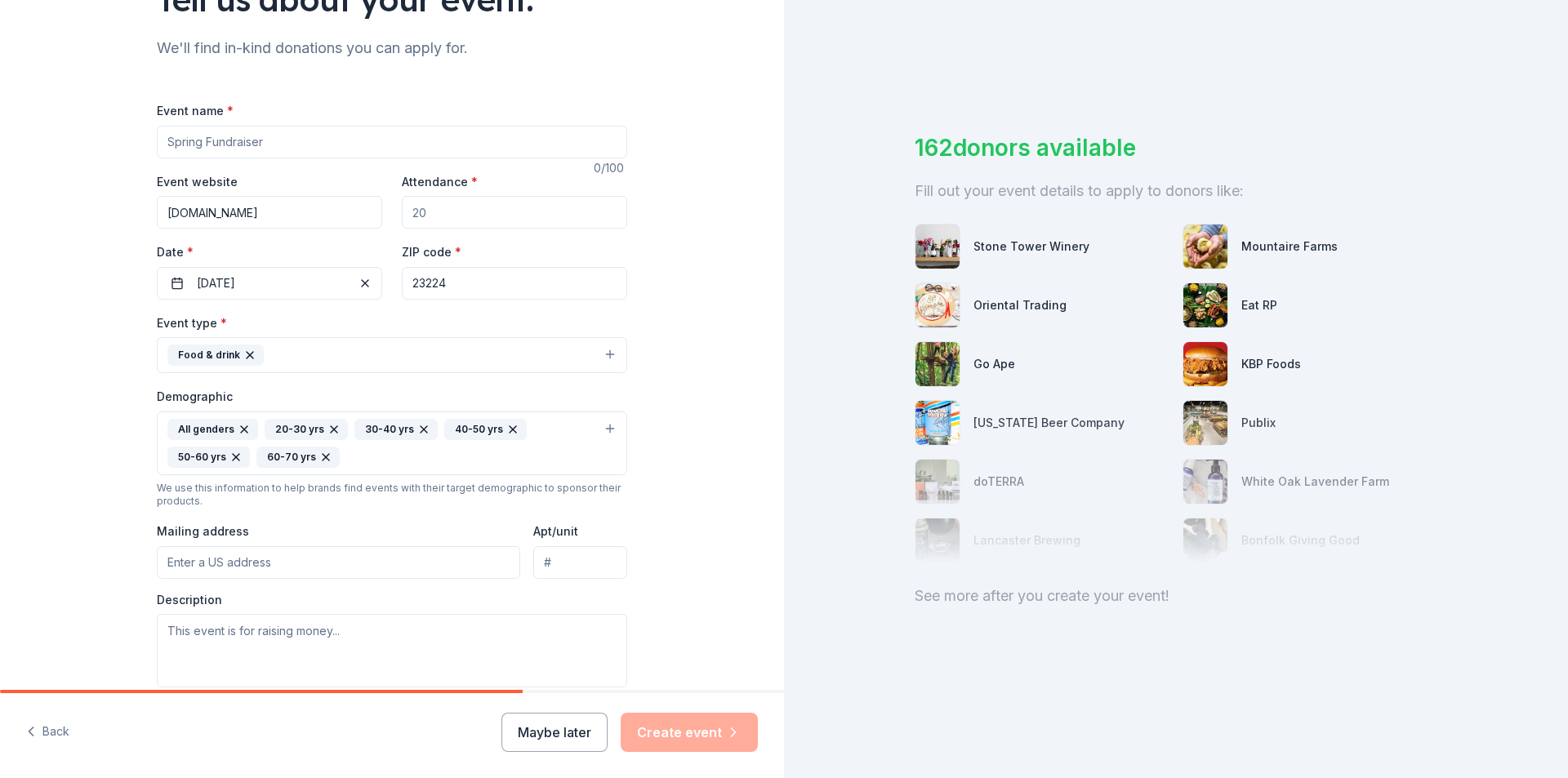
click at [210, 572] on input "Mailing address" at bounding box center [339, 562] width 364 height 32
type input "[STREET_ADDRESS]"
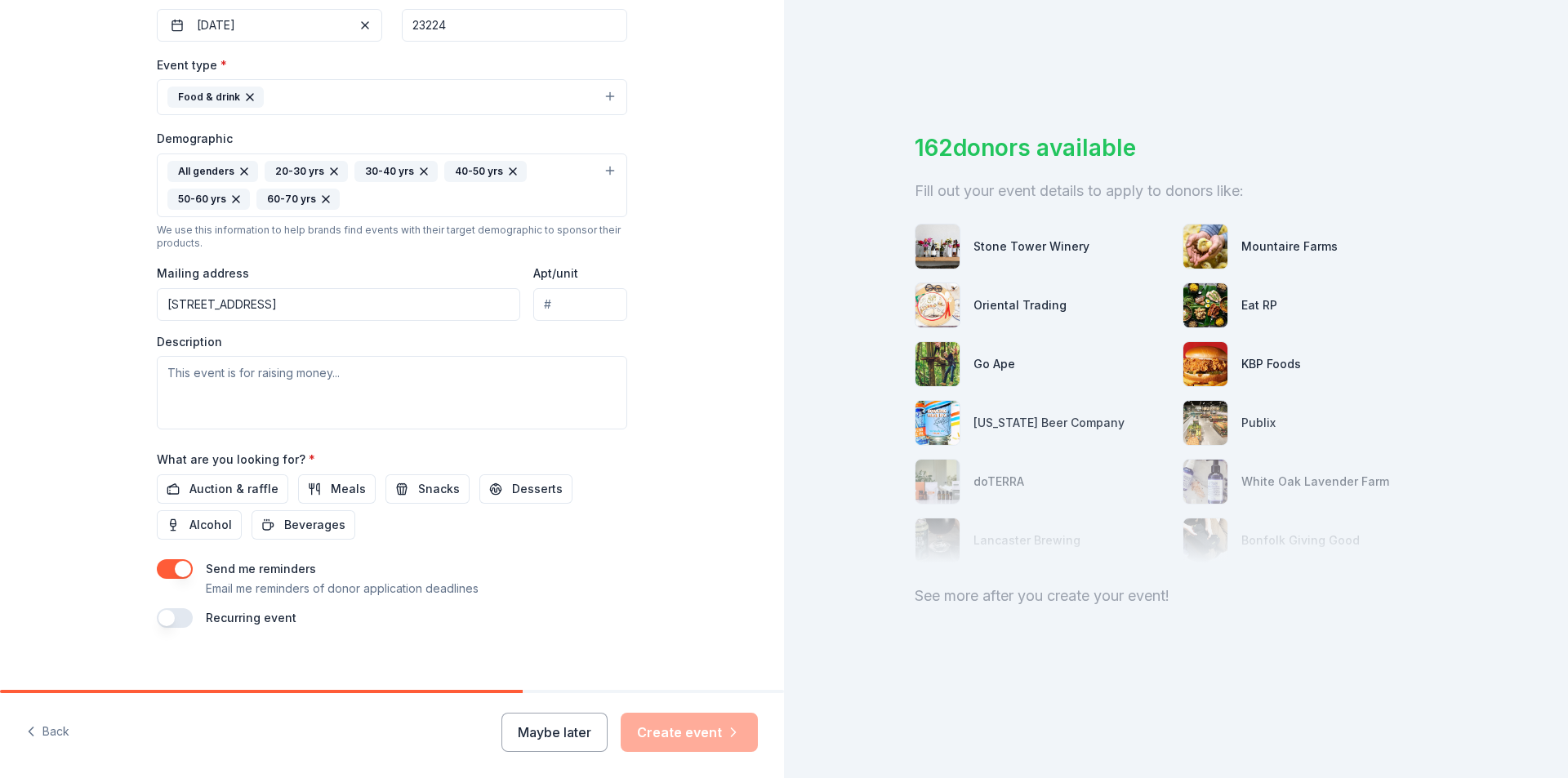
scroll to position [428, 0]
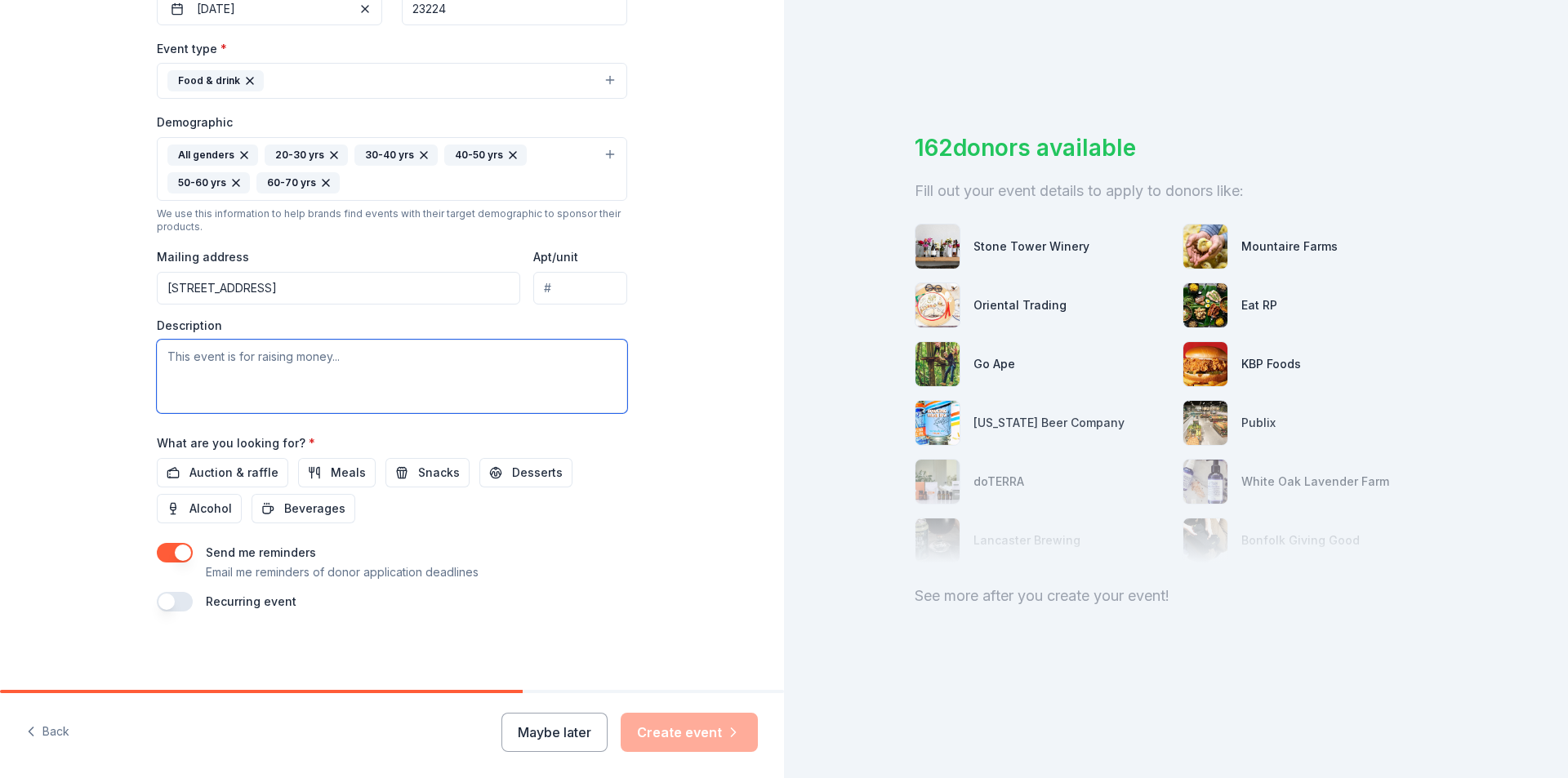
click at [238, 391] on textarea at bounding box center [392, 375] width 470 height 73
click at [316, 476] on button "Meals" at bounding box center [337, 473] width 78 height 30
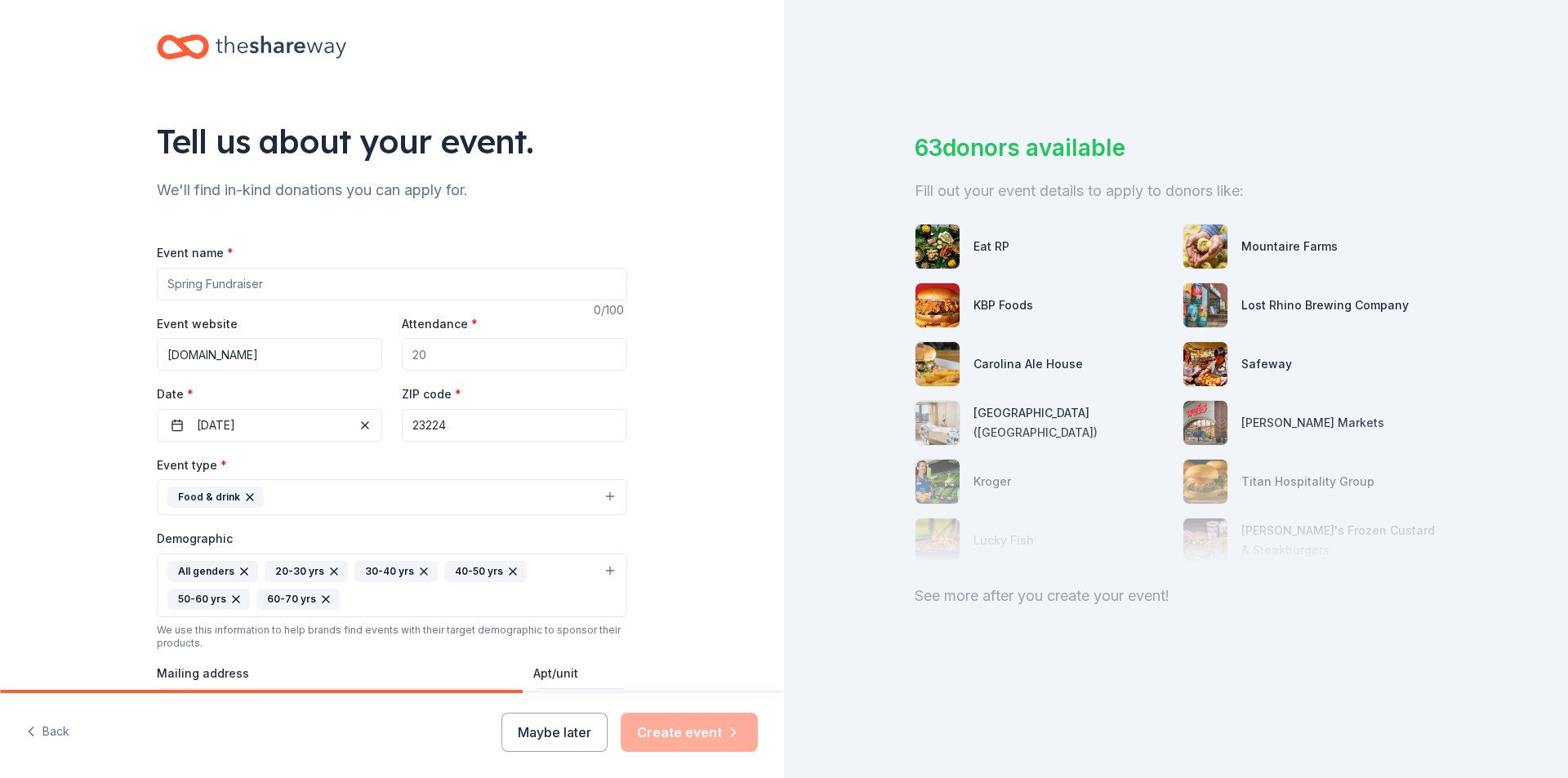
scroll to position [0, 0]
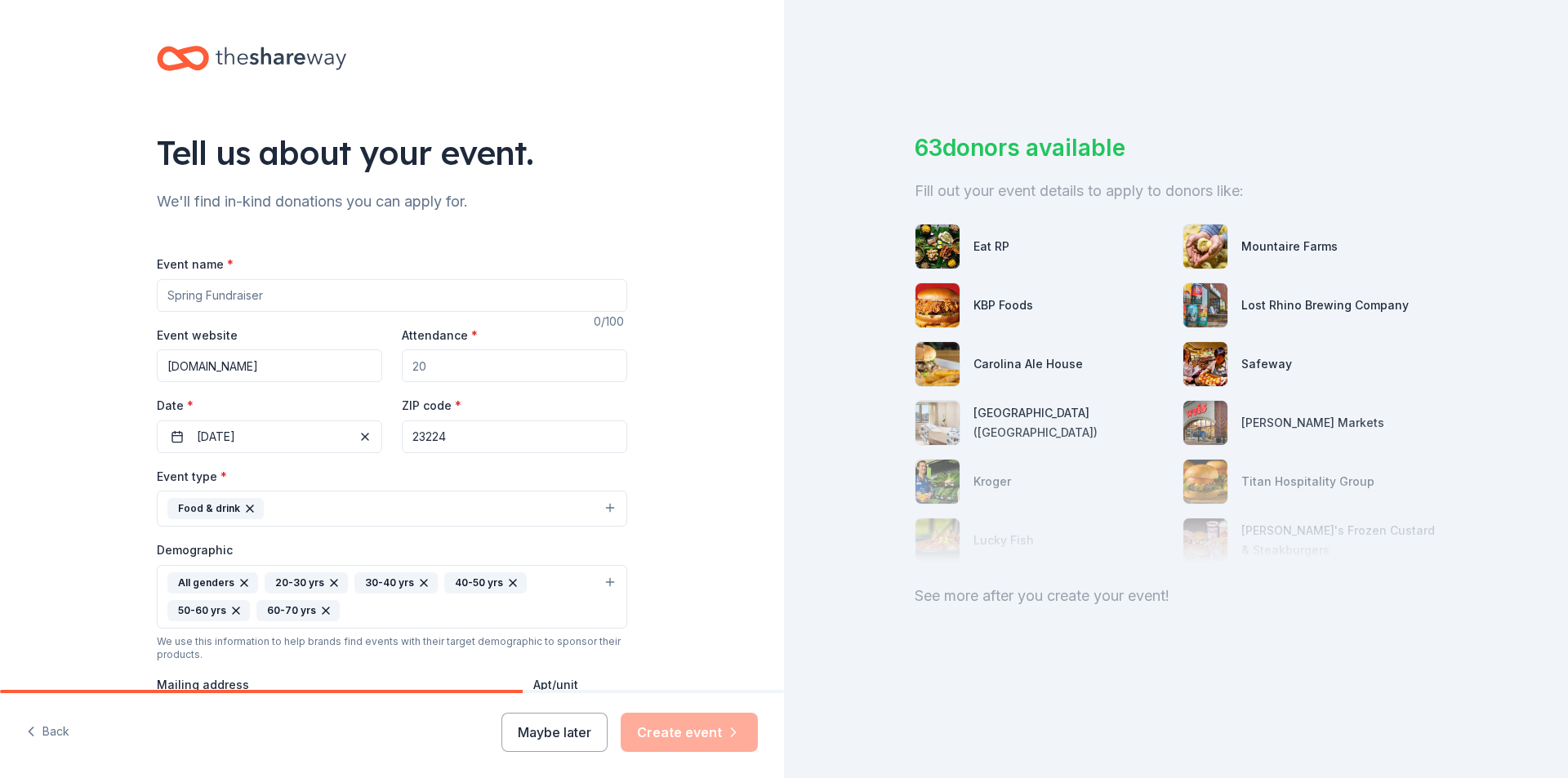
click at [184, 292] on input "Event name *" at bounding box center [392, 295] width 470 height 32
